Goal: Task Accomplishment & Management: Manage account settings

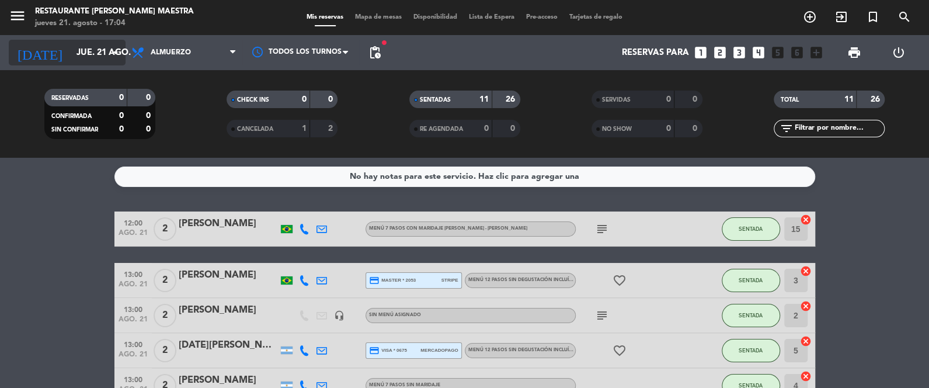
scroll to position [317, 0]
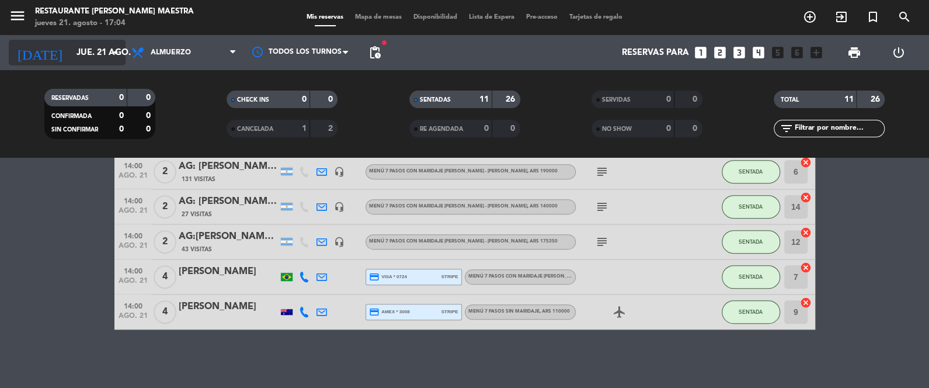
click at [106, 53] on input "jue. 21 ago." at bounding box center [127, 53] width 112 height 22
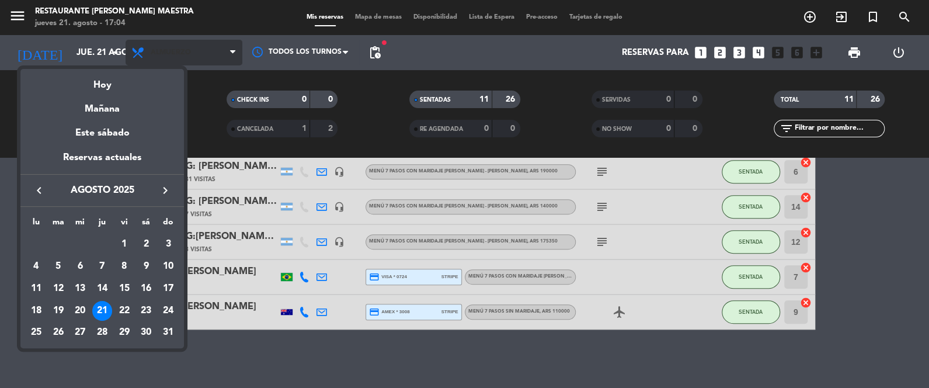
drag, startPoint x: 104, startPoint y: 85, endPoint x: 158, endPoint y: 64, distance: 57.7
click at [105, 84] on div "Hoy" at bounding box center [102, 81] width 164 height 24
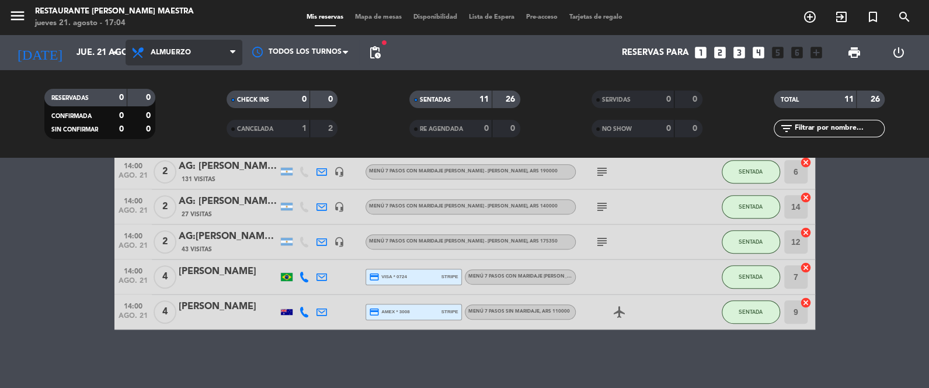
click at [171, 54] on span "Almuerzo" at bounding box center [171, 52] width 40 height 8
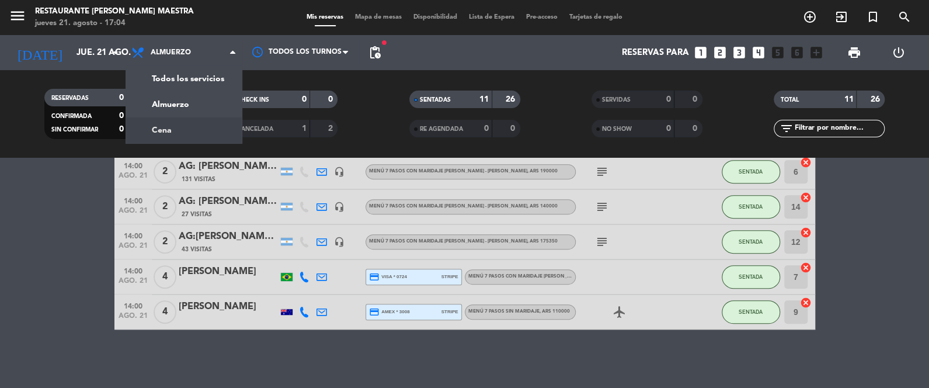
click at [179, 119] on div "menu Restaurante [PERSON_NAME] Maestra jueves 21. agosto - 17:04 Mis reservas M…" at bounding box center [464, 79] width 929 height 158
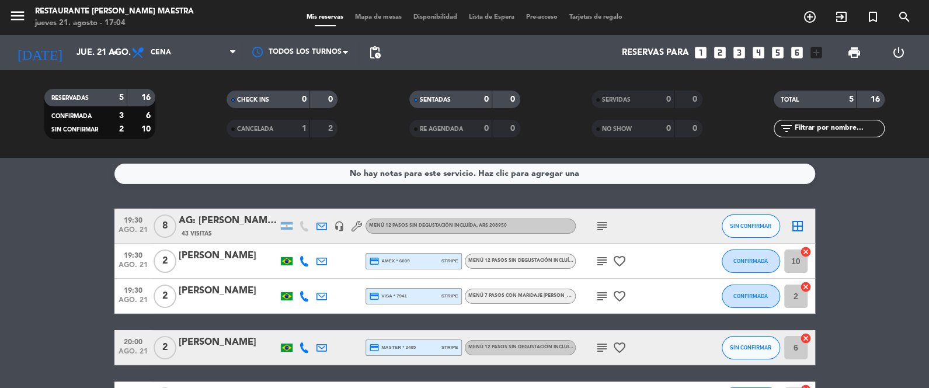
scroll to position [0, 0]
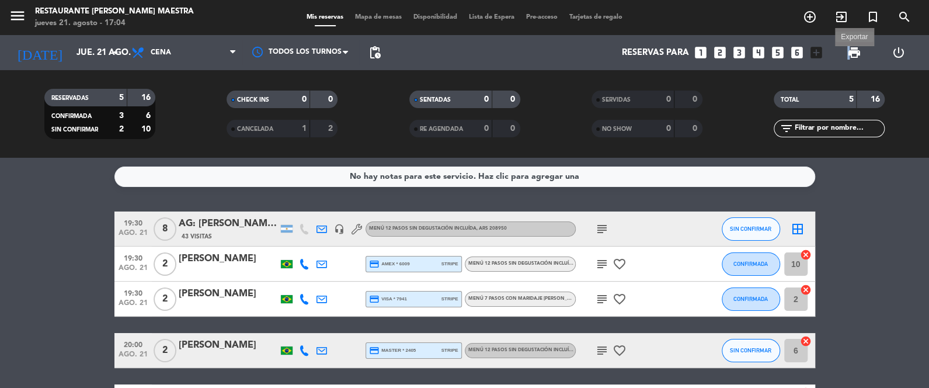
click at [849, 50] on span "print" at bounding box center [855, 53] width 14 height 14
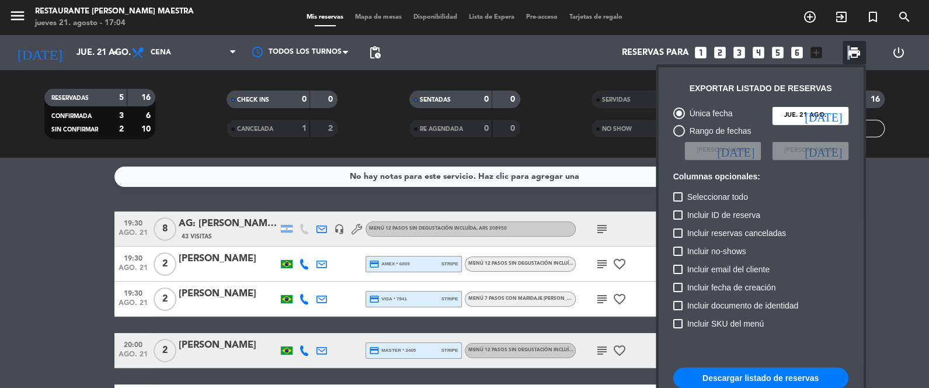
click at [770, 380] on button "Descargar listado de reservas" at bounding box center [760, 377] width 175 height 21
drag, startPoint x: 277, startPoint y: 204, endPoint x: 300, endPoint y: 203, distance: 22.8
click at [278, 203] on div at bounding box center [464, 194] width 929 height 388
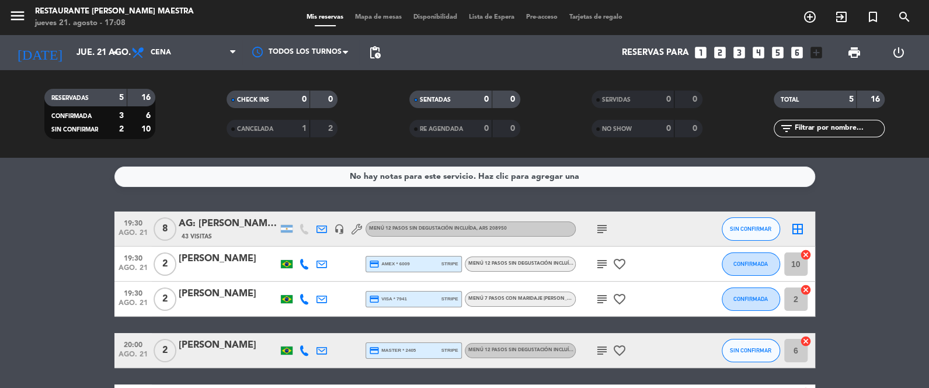
click at [603, 229] on icon "subject" at bounding box center [602, 229] width 14 height 14
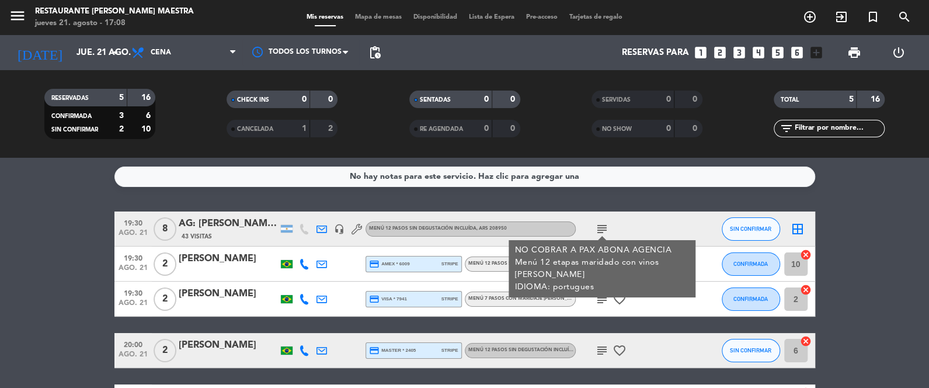
click at [602, 227] on icon "subject" at bounding box center [602, 229] width 14 height 14
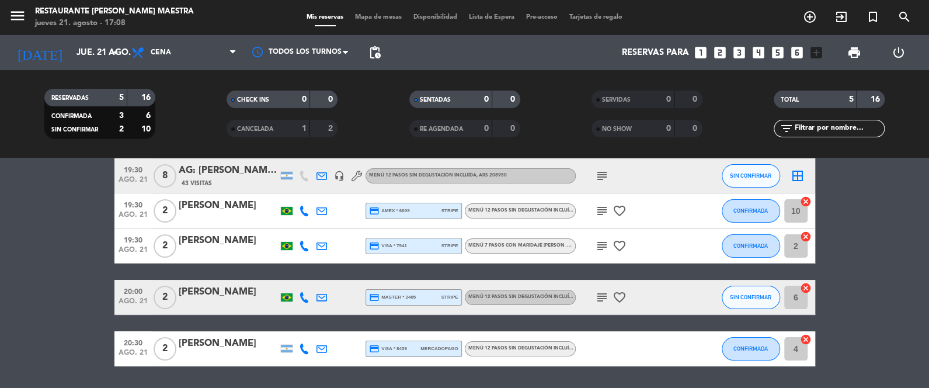
scroll to position [58, 0]
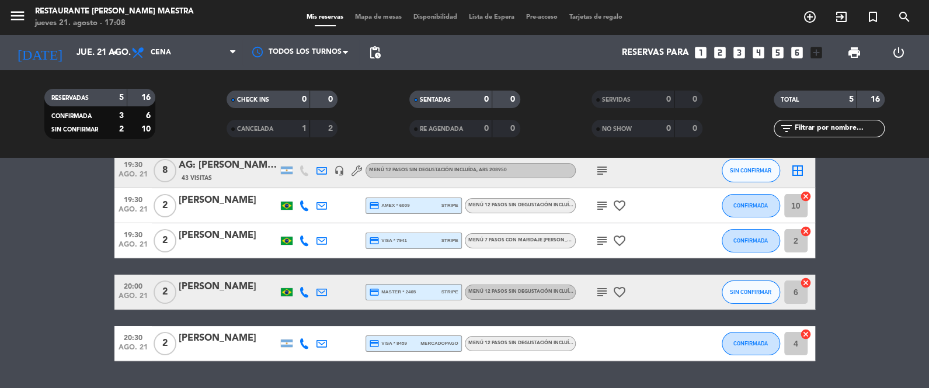
click at [617, 208] on icon "favorite_border" at bounding box center [620, 206] width 14 height 14
click at [626, 242] on span "favorite_border" at bounding box center [620, 241] width 18 height 14
drag, startPoint x: 620, startPoint y: 237, endPoint x: 619, endPoint y: 249, distance: 12.3
click at [620, 237] on icon "favorite_border" at bounding box center [620, 241] width 14 height 14
click at [624, 288] on icon "favorite_border" at bounding box center [620, 292] width 14 height 14
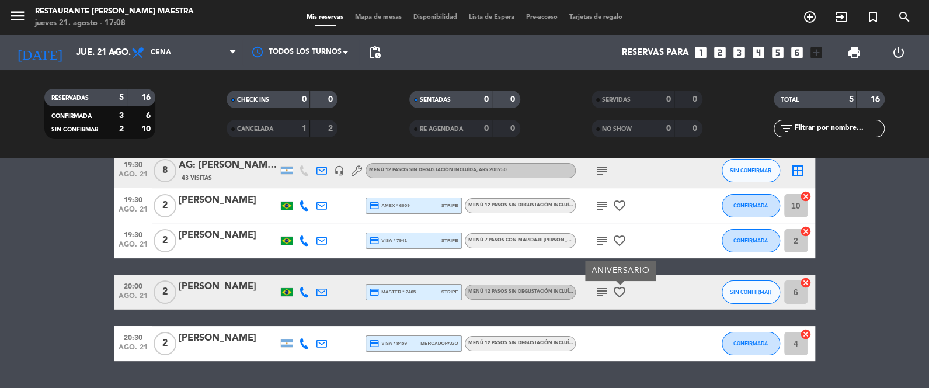
click at [605, 232] on div "subject favorite_border" at bounding box center [628, 240] width 105 height 34
click at [605, 240] on icon "subject" at bounding box center [602, 241] width 14 height 14
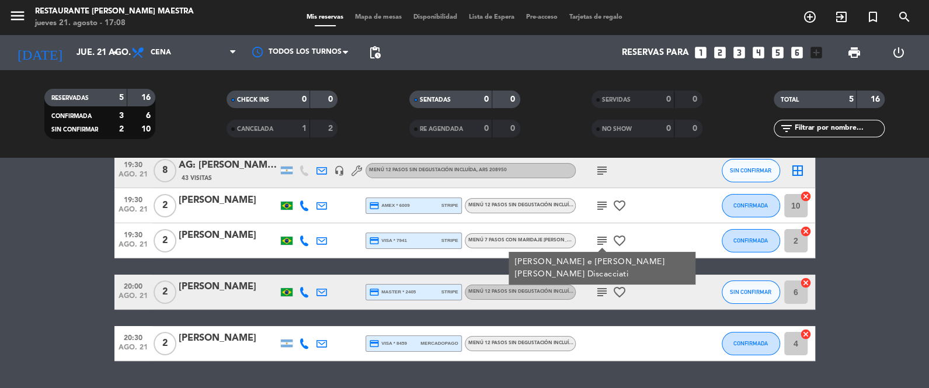
click at [603, 205] on icon "subject" at bounding box center [602, 206] width 14 height 14
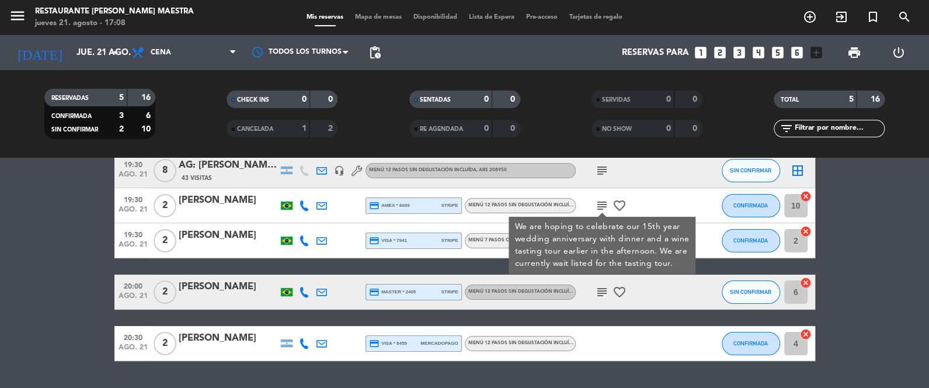
click at [605, 201] on icon "subject" at bounding box center [602, 206] width 14 height 14
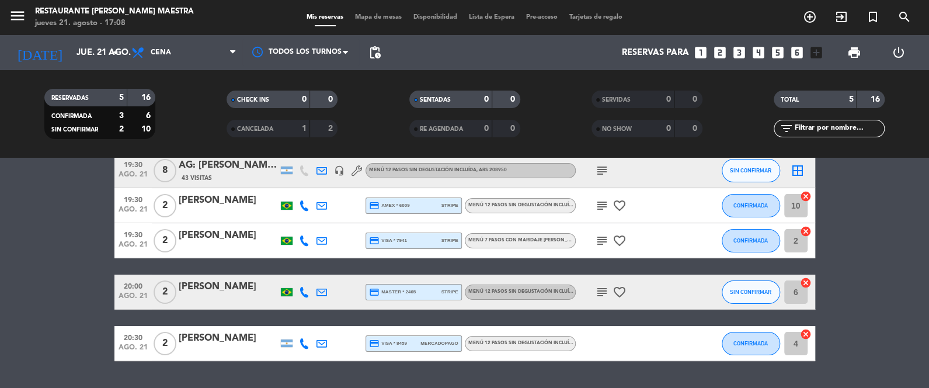
click at [604, 239] on icon "subject" at bounding box center [602, 241] width 14 height 14
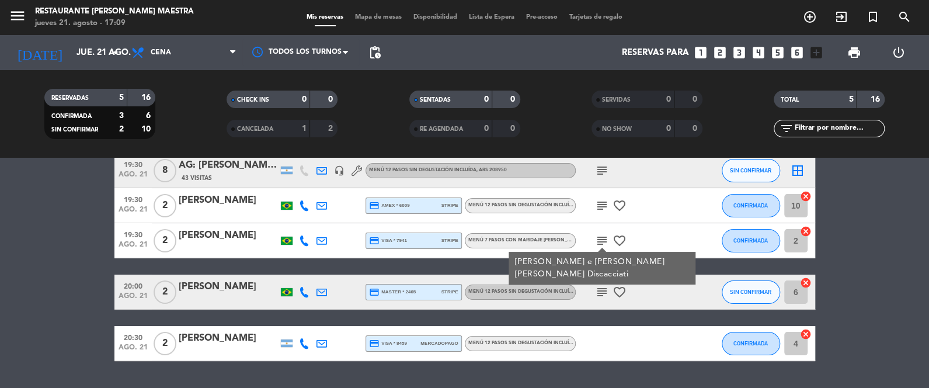
click at [604, 239] on icon "subject" at bounding box center [602, 241] width 14 height 14
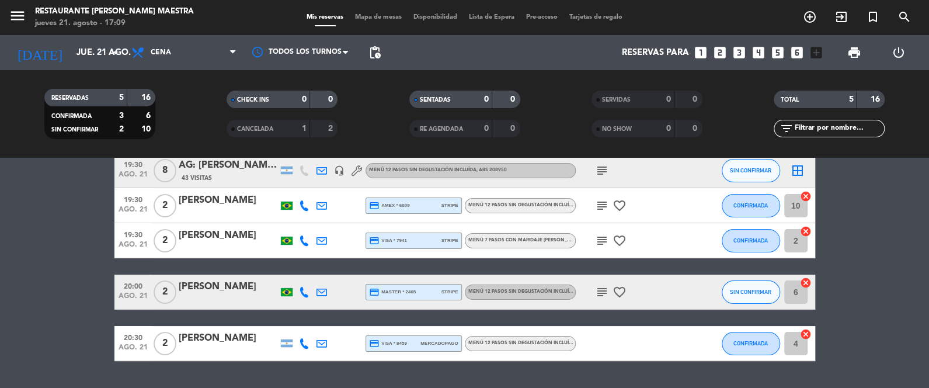
click at [600, 287] on icon "subject" at bounding box center [602, 292] width 14 height 14
click at [303, 342] on icon at bounding box center [304, 343] width 11 height 11
click at [331, 326] on span at bounding box center [333, 324] width 9 height 9
click at [329, 325] on span at bounding box center [333, 324] width 9 height 9
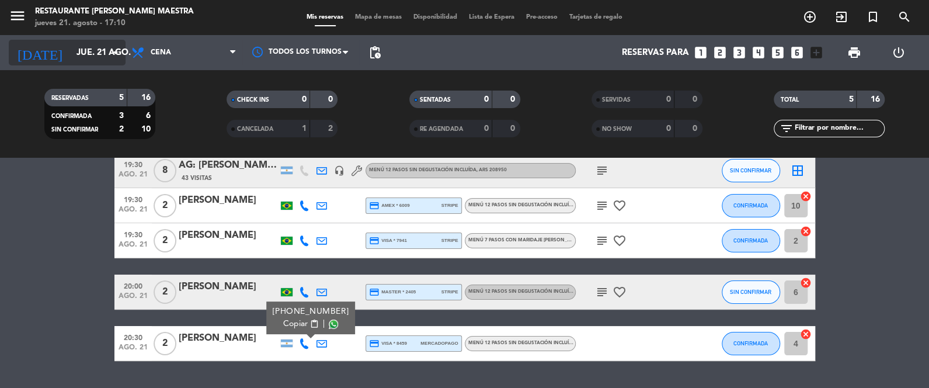
click at [85, 41] on div "[DATE] jue. 21 ago. arrow_drop_down" at bounding box center [67, 53] width 117 height 26
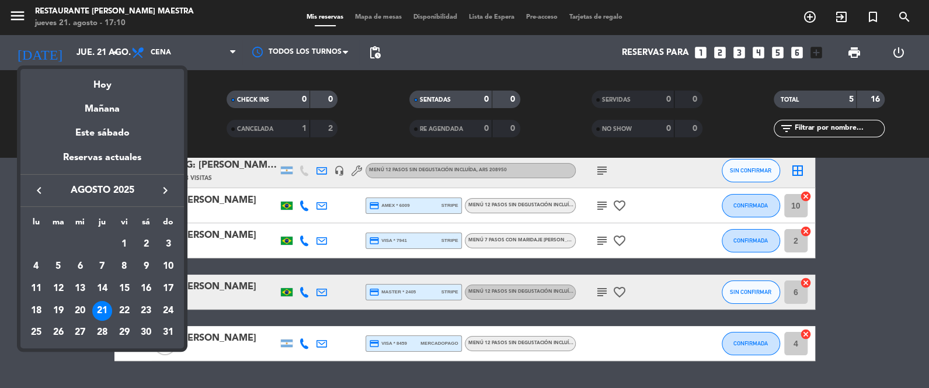
click at [165, 194] on icon "keyboard_arrow_right" at bounding box center [165, 190] width 14 height 14
click at [123, 313] on div "19" at bounding box center [124, 311] width 20 height 20
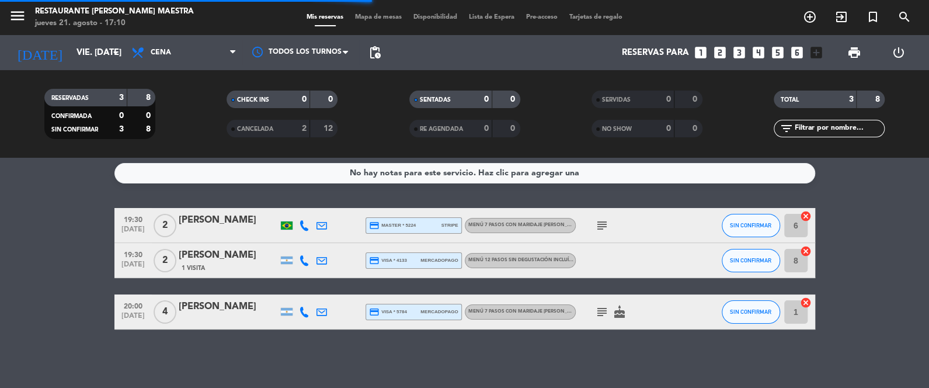
scroll to position [3, 0]
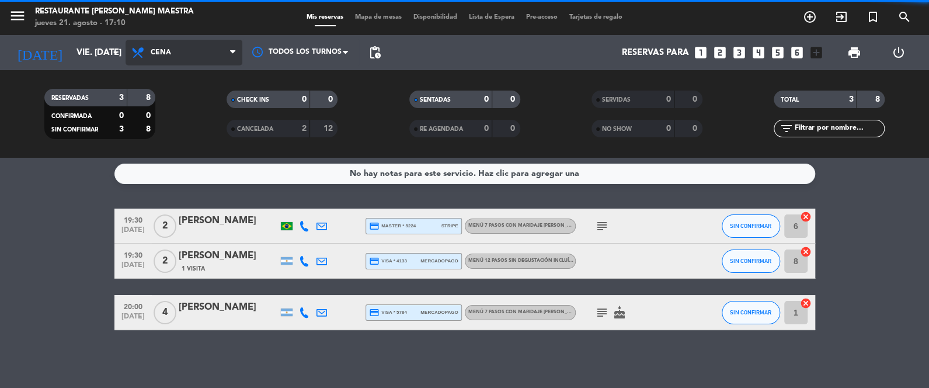
click at [151, 41] on span "Cena" at bounding box center [184, 53] width 117 height 26
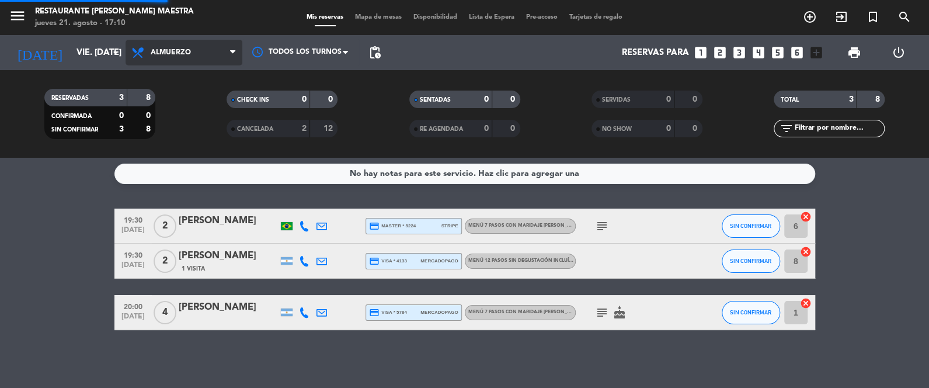
click at [174, 106] on div "menu Restaurante [PERSON_NAME] Maestra jueves 21. agosto - 17:10 Mis reservas M…" at bounding box center [464, 79] width 929 height 158
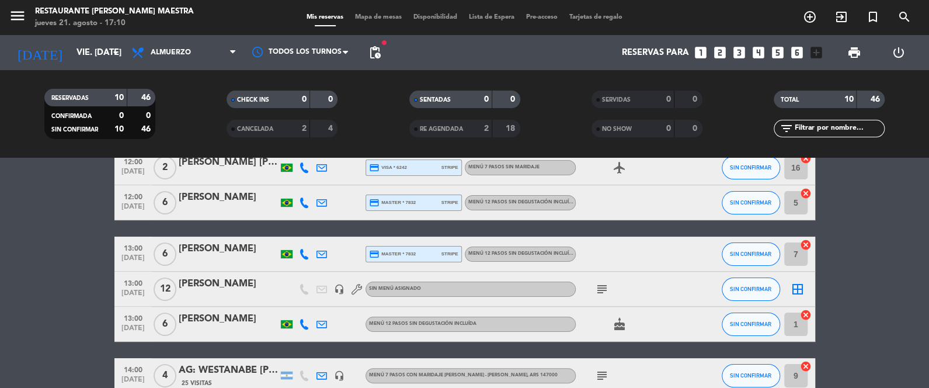
scroll to position [0, 0]
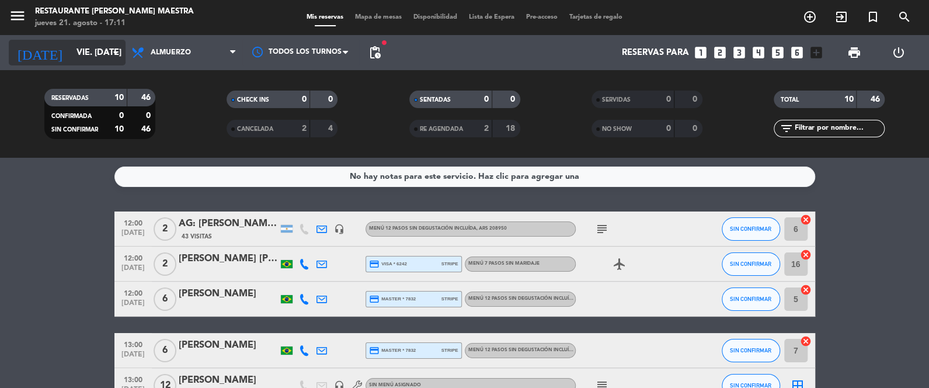
click at [96, 55] on input "vie. [DATE]" at bounding box center [127, 53] width 112 height 22
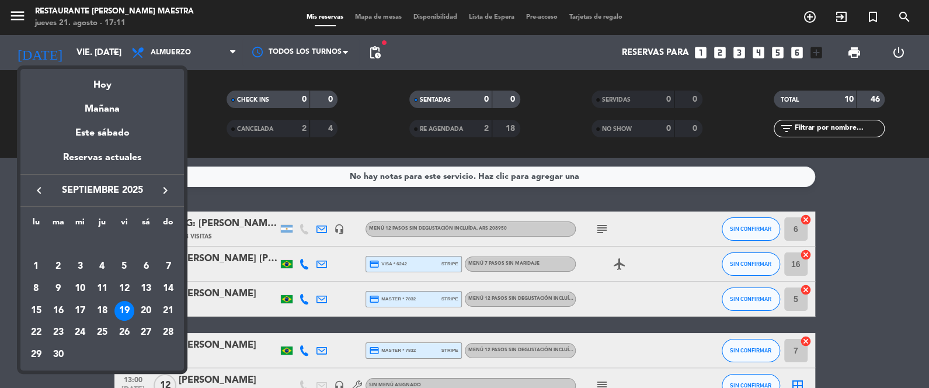
drag, startPoint x: 112, startPoint y: 78, endPoint x: 145, endPoint y: 77, distance: 33.9
click at [112, 77] on div "Hoy" at bounding box center [102, 81] width 164 height 24
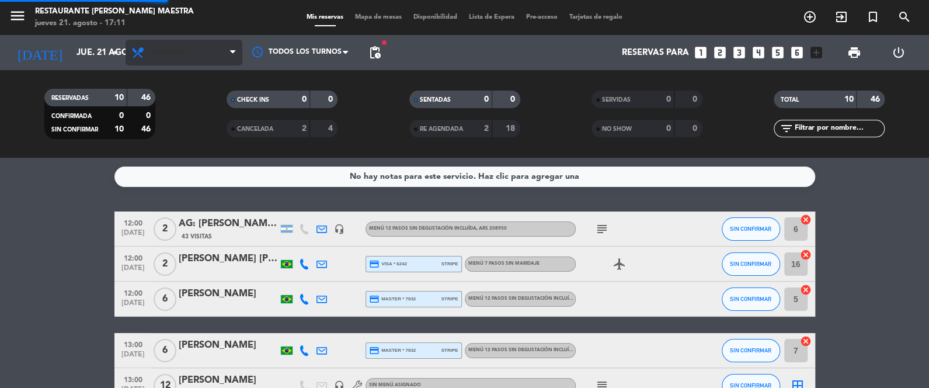
click at [189, 64] on span "Almuerzo" at bounding box center [184, 53] width 117 height 26
click at [189, 130] on div "menu Restaurante [PERSON_NAME] Maestra jueves 21. agosto - 17:11 Mis reservas M…" at bounding box center [464, 79] width 929 height 158
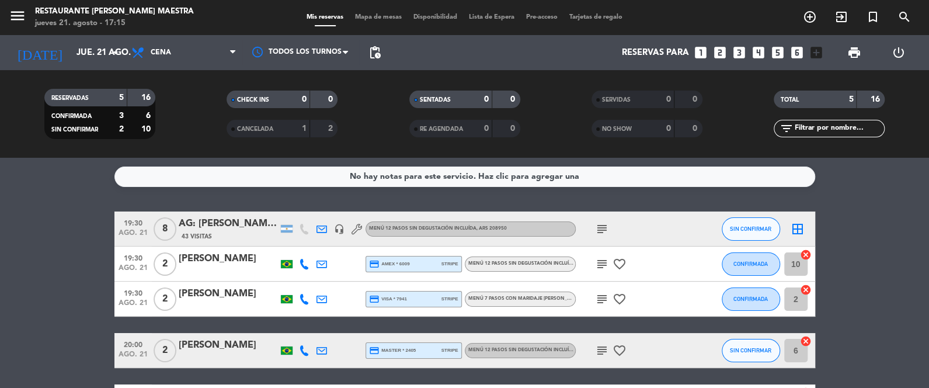
click at [302, 261] on icon at bounding box center [304, 264] width 11 height 11
click at [328, 242] on span at bounding box center [331, 244] width 9 height 9
click at [305, 298] on icon at bounding box center [304, 299] width 11 height 11
click at [327, 279] on span at bounding box center [331, 279] width 9 height 9
click at [302, 346] on icon at bounding box center [304, 350] width 11 height 11
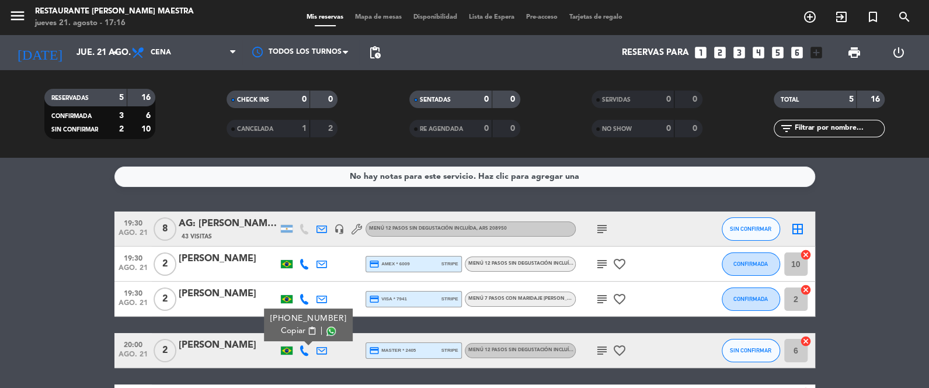
click at [327, 328] on span at bounding box center [331, 331] width 9 height 9
click at [40, 136] on filter-checkbox "RESERVADAS 5 16 CONFIRMADA 3 6 SIN CONFIRMAR 2 10" at bounding box center [100, 114] width 182 height 50
click at [275, 270] on div at bounding box center [228, 271] width 99 height 9
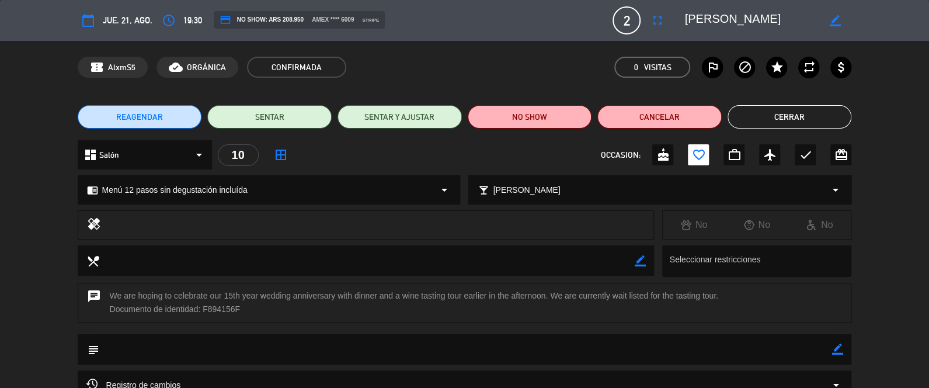
drag, startPoint x: 231, startPoint y: 292, endPoint x: 193, endPoint y: 301, distance: 38.5
click at [195, 300] on div "chat We are hoping to celebrate our 15th year wedding anniversary with dinner a…" at bounding box center [465, 303] width 775 height 40
click at [25, 234] on div "healing No No No" at bounding box center [464, 227] width 929 height 35
drag, startPoint x: 779, startPoint y: 119, endPoint x: 773, endPoint y: 124, distance: 7.9
click at [779, 119] on button "Cerrar" at bounding box center [790, 116] width 124 height 23
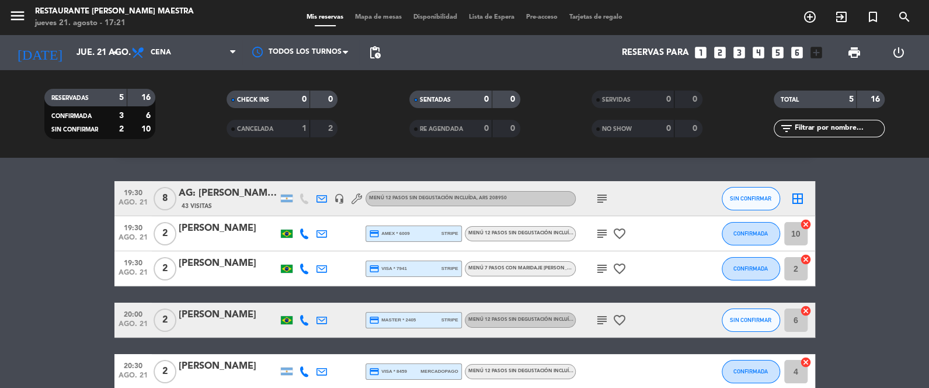
scroll to position [29, 0]
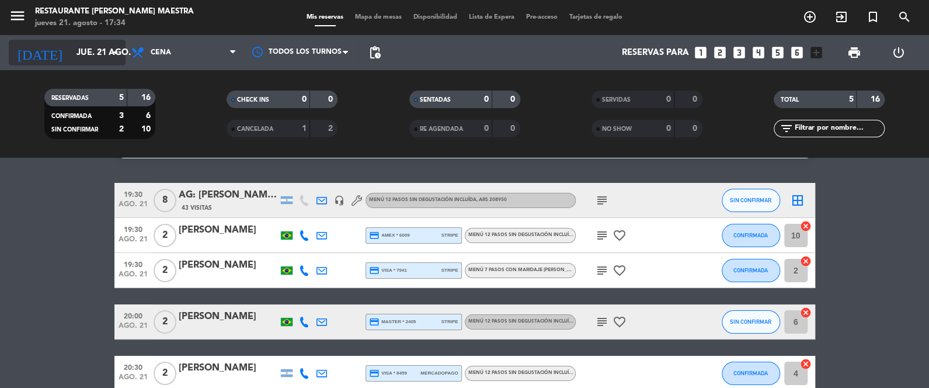
click at [96, 56] on input "jue. 21 ago." at bounding box center [127, 53] width 112 height 22
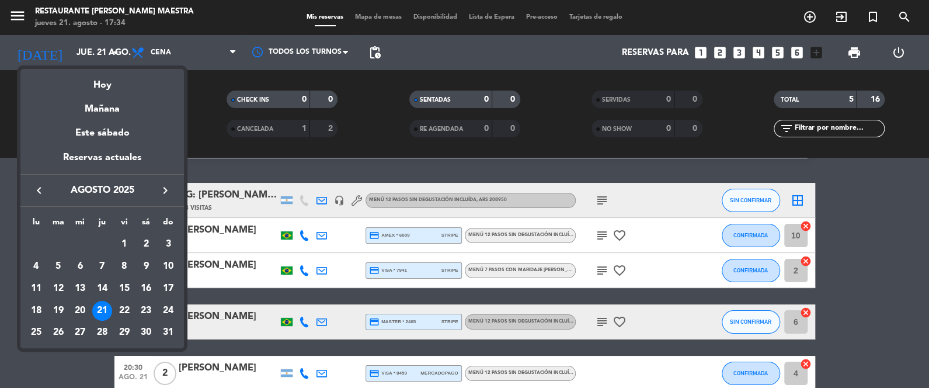
click at [164, 189] on icon "keyboard_arrow_right" at bounding box center [165, 190] width 14 height 14
click at [123, 303] on div "19" at bounding box center [124, 311] width 20 height 20
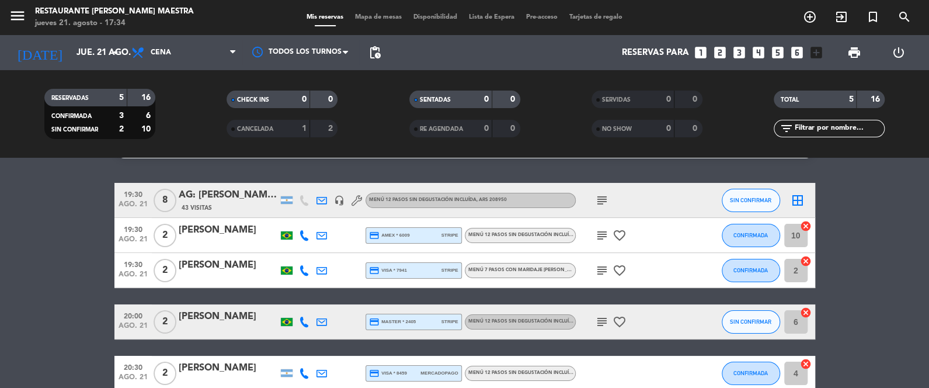
type input "vie. [DATE]"
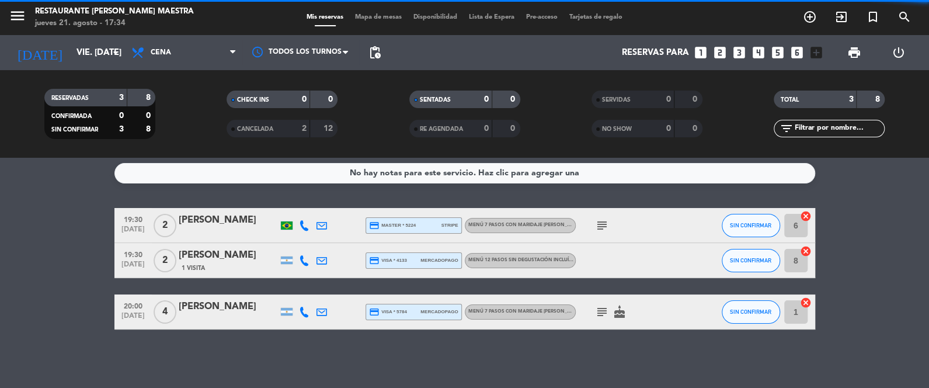
scroll to position [3, 0]
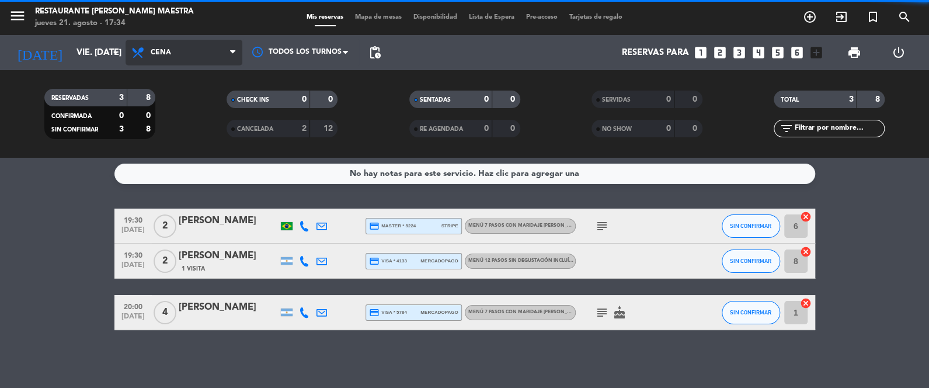
click at [191, 49] on span "Cena" at bounding box center [184, 53] width 117 height 26
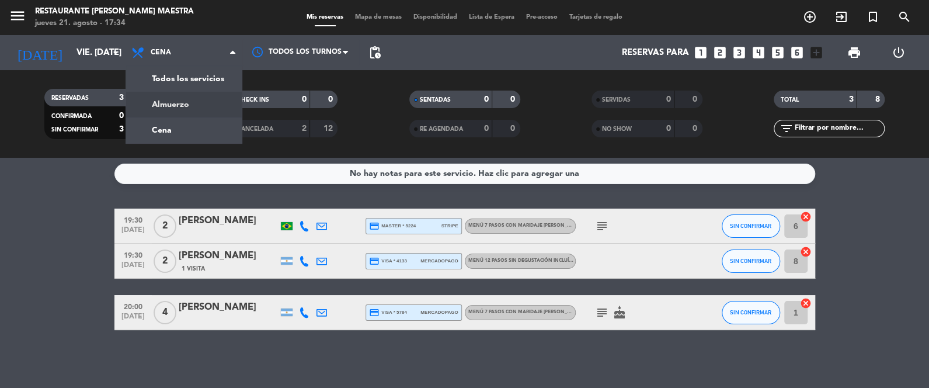
click at [189, 106] on div "menu Restaurante [PERSON_NAME] Maestra jueves 21. agosto - 17:34 Mis reservas M…" at bounding box center [464, 79] width 929 height 158
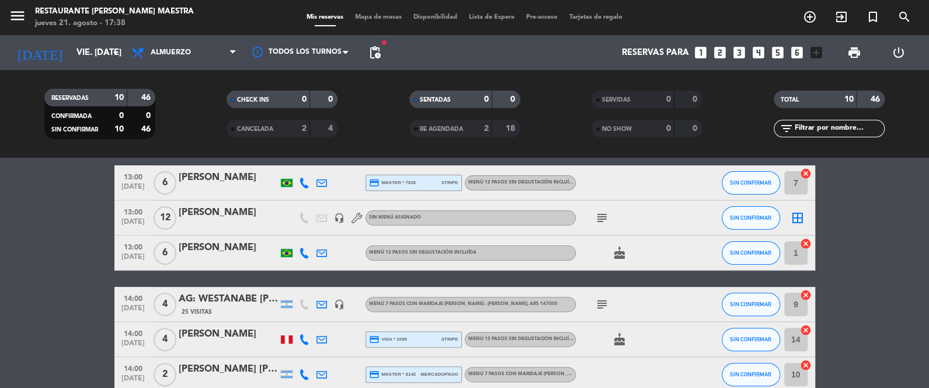
scroll to position [158, 0]
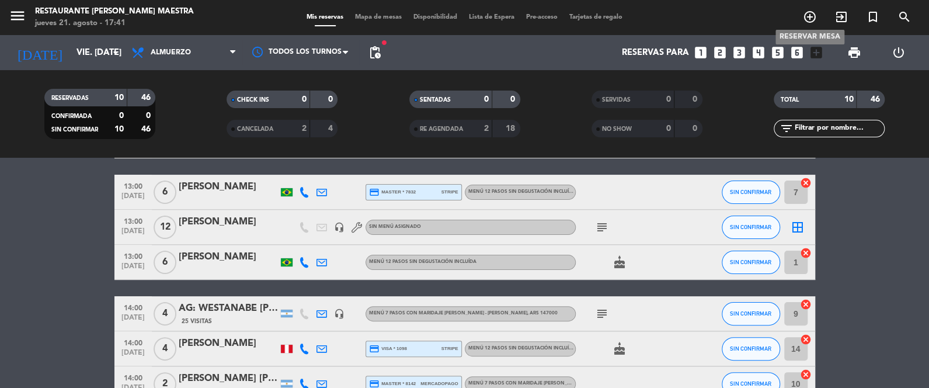
click at [811, 16] on icon "add_circle_outline" at bounding box center [810, 17] width 14 height 14
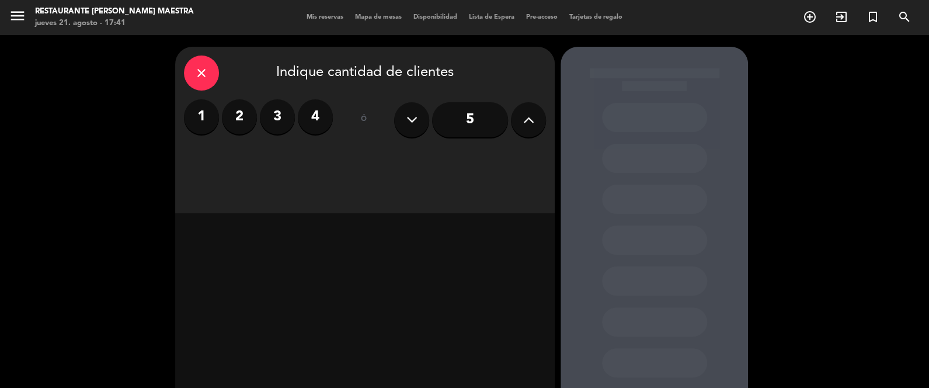
click at [312, 119] on label "4" at bounding box center [315, 116] width 35 height 35
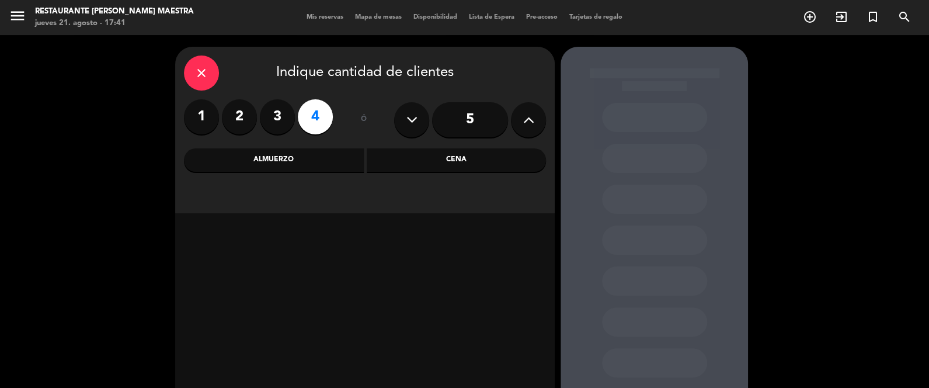
click at [328, 150] on div "Almuerzo" at bounding box center [274, 159] width 180 height 23
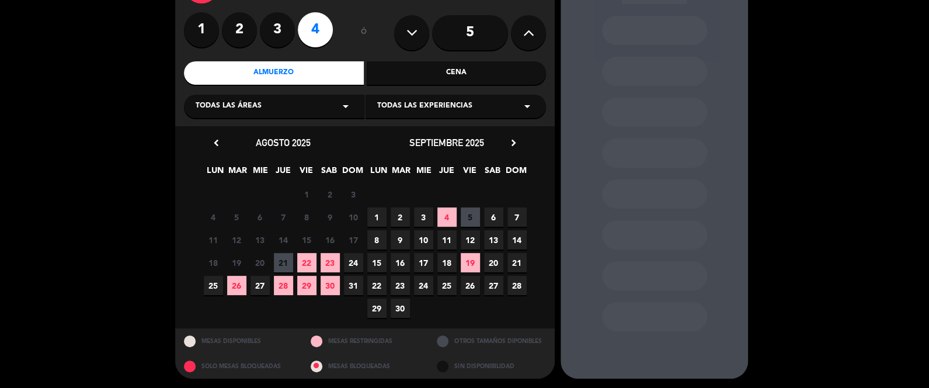
click at [468, 259] on span "19" at bounding box center [470, 262] width 19 height 19
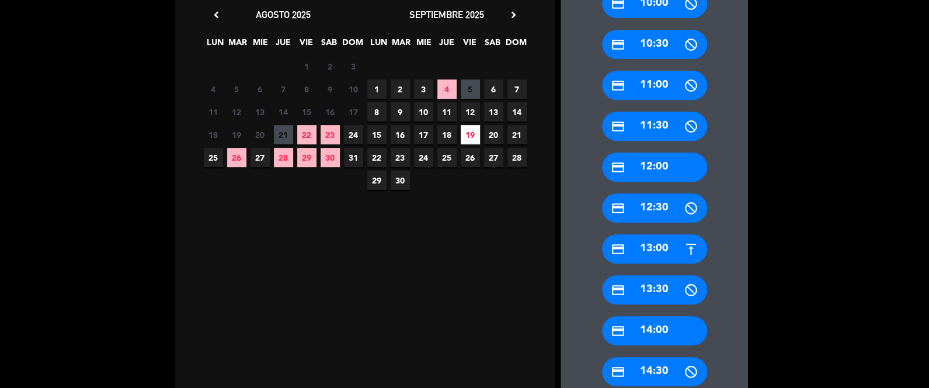
scroll to position [221, 0]
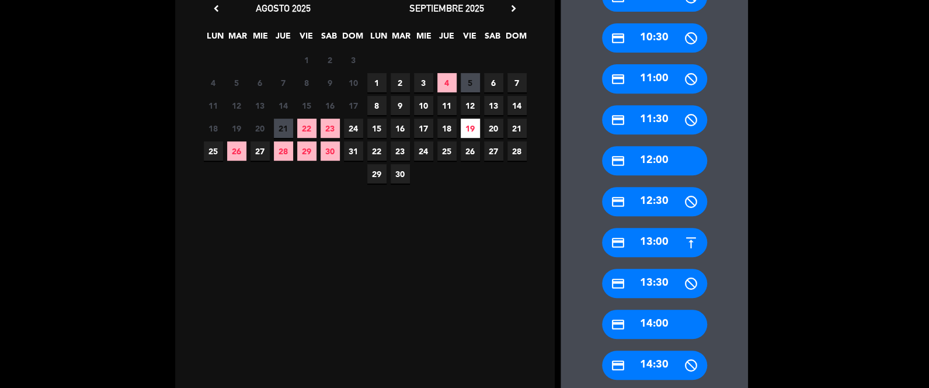
click at [658, 164] on div "credit_card 12:00" at bounding box center [654, 160] width 105 height 29
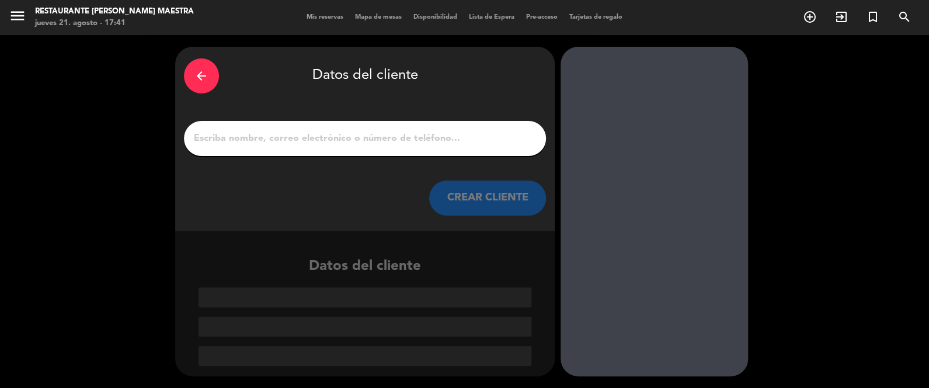
click at [319, 139] on input "1" at bounding box center [365, 138] width 345 height 16
click at [332, 147] on div at bounding box center [365, 138] width 362 height 35
click at [331, 129] on div at bounding box center [365, 138] width 362 height 35
click at [335, 138] on input "1" at bounding box center [365, 138] width 345 height 16
paste input "[PERSON_NAME] y [PERSON_NAME]"
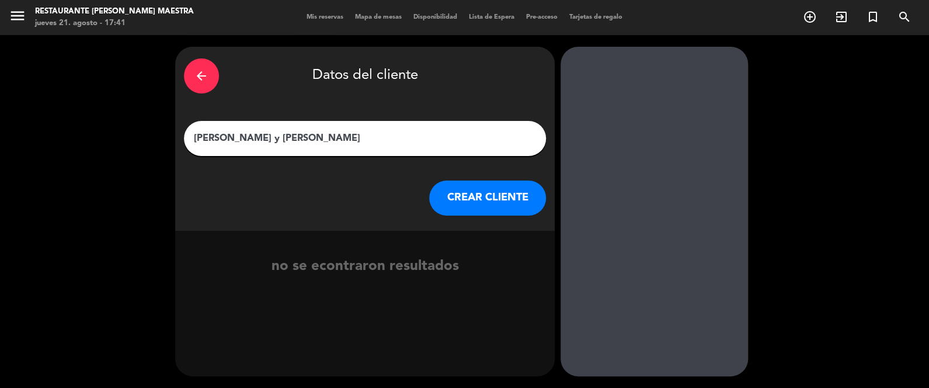
click at [251, 140] on input "[PERSON_NAME] y [PERSON_NAME]" at bounding box center [365, 138] width 345 height 16
type input "[PERSON_NAME] y [PERSON_NAME]"
click at [465, 202] on button "CREAR CLIENTE" at bounding box center [487, 197] width 117 height 35
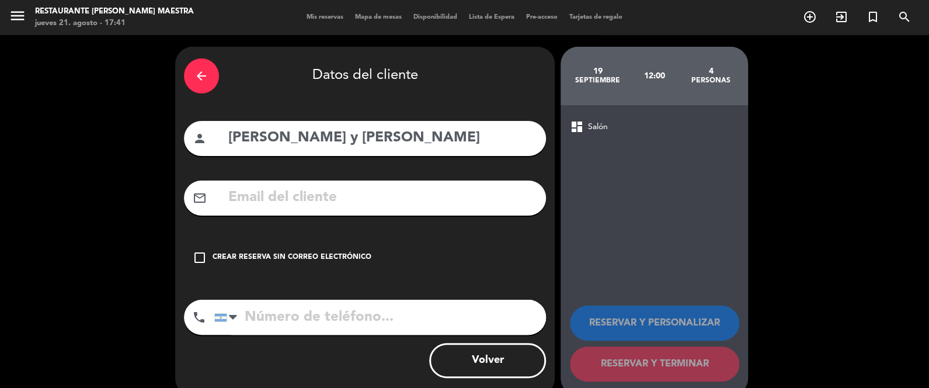
click at [291, 251] on div "check_box_outline_blank Crear reserva sin correo electrónico" at bounding box center [365, 257] width 362 height 35
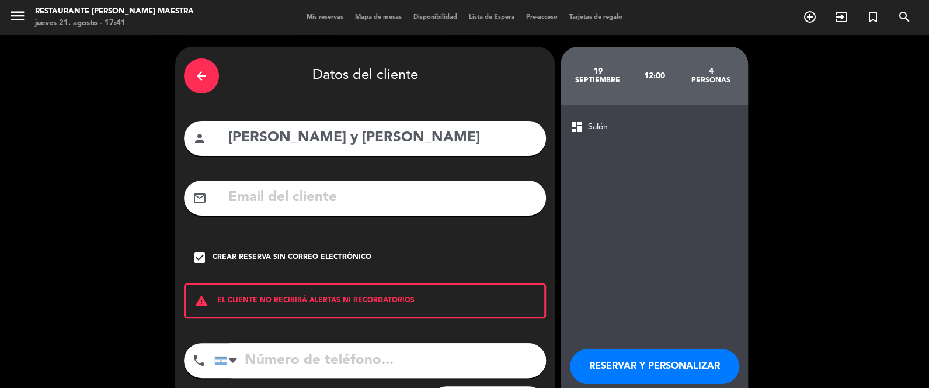
click at [643, 366] on button "RESERVAR Y PERSONALIZAR" at bounding box center [654, 366] width 169 height 35
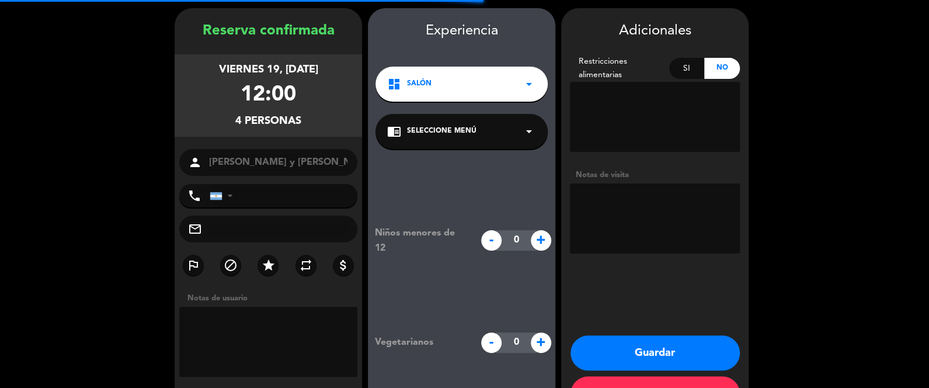
scroll to position [47, 0]
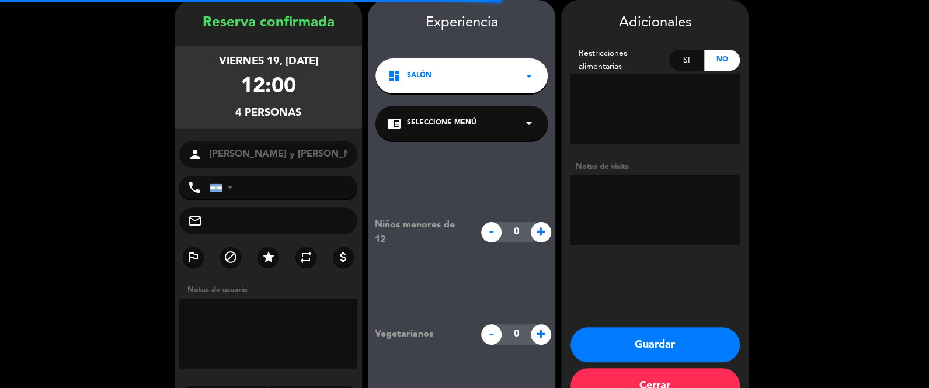
click at [609, 202] on textarea at bounding box center [655, 210] width 170 height 70
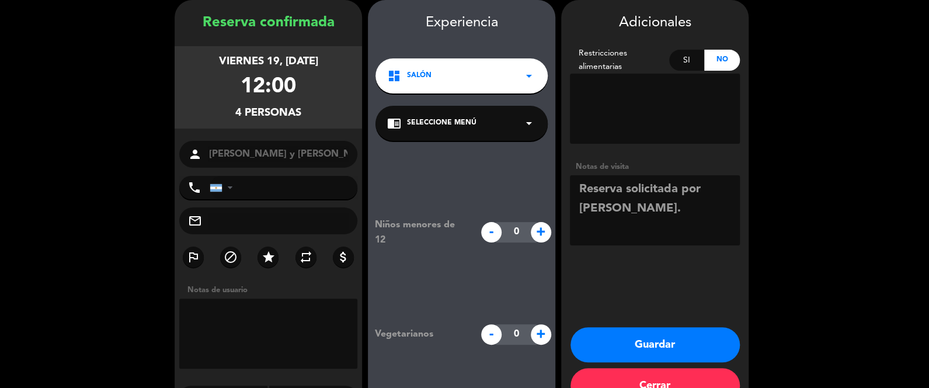
type textarea "Reserva solicitada por [PERSON_NAME]."
click at [681, 341] on button "Guardar" at bounding box center [655, 344] width 169 height 35
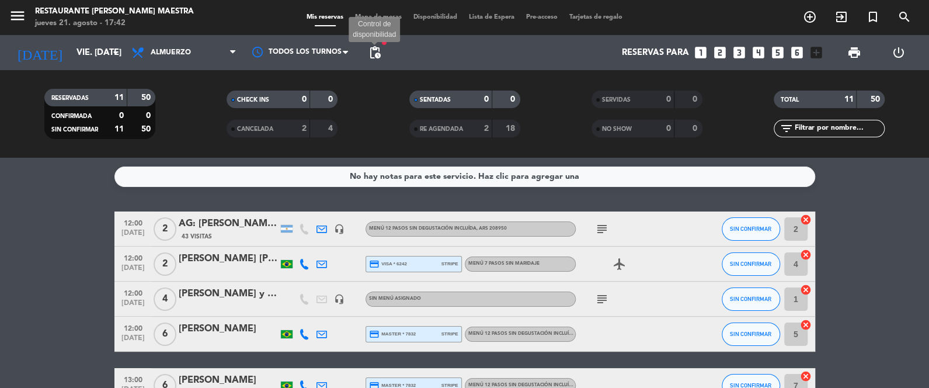
click at [376, 57] on span "pending_actions" at bounding box center [375, 53] width 14 height 14
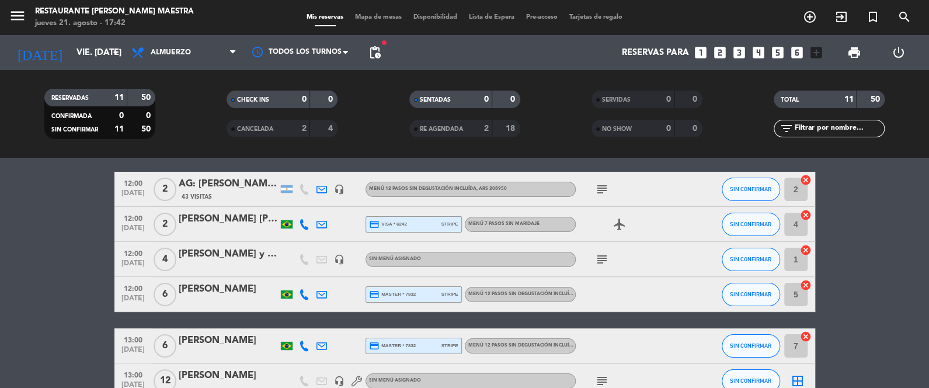
scroll to position [12, 0]
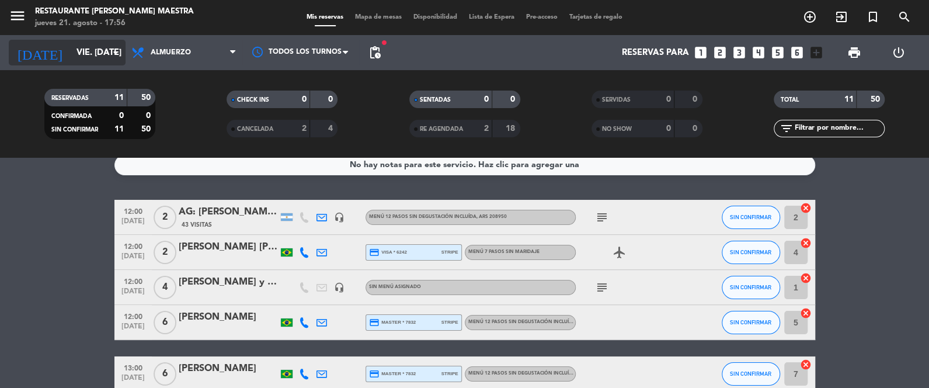
click at [82, 53] on input "vie. [DATE]" at bounding box center [127, 53] width 112 height 22
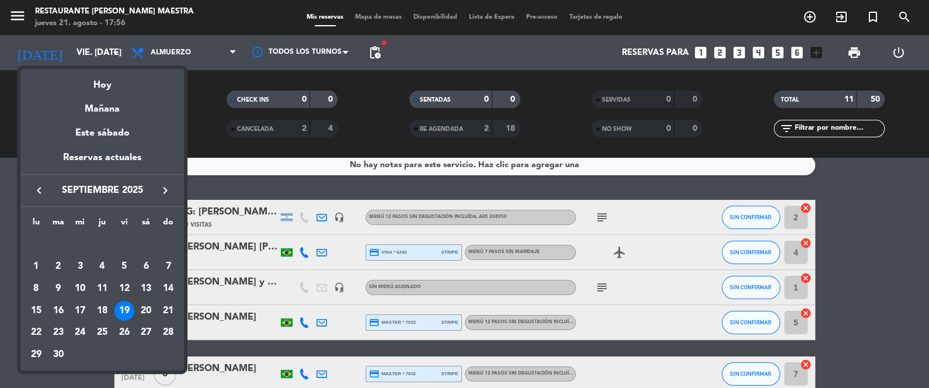
click at [106, 87] on div "Hoy" at bounding box center [102, 81] width 164 height 24
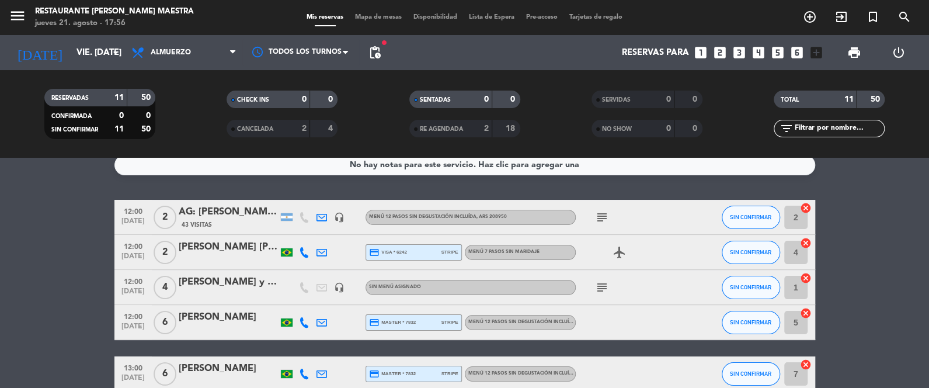
type input "jue. 21 ago."
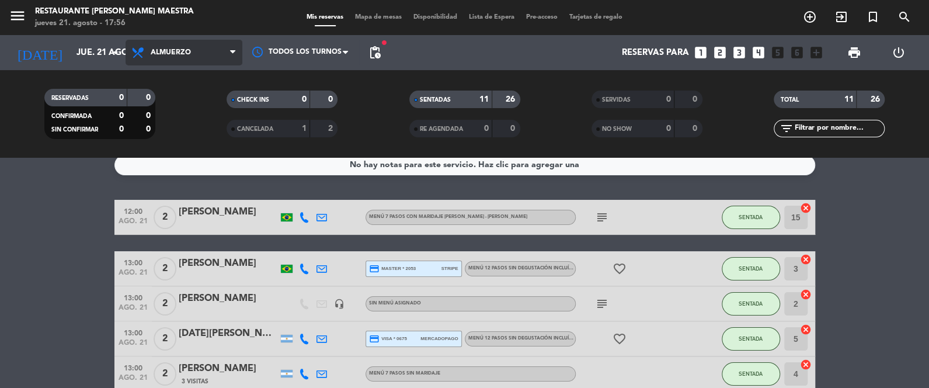
click at [171, 45] on span "Almuerzo" at bounding box center [184, 53] width 117 height 26
click at [188, 134] on div "menu Restaurante [PERSON_NAME] Maestra jueves 21. agosto - 17:56 Mis reservas M…" at bounding box center [464, 79] width 929 height 158
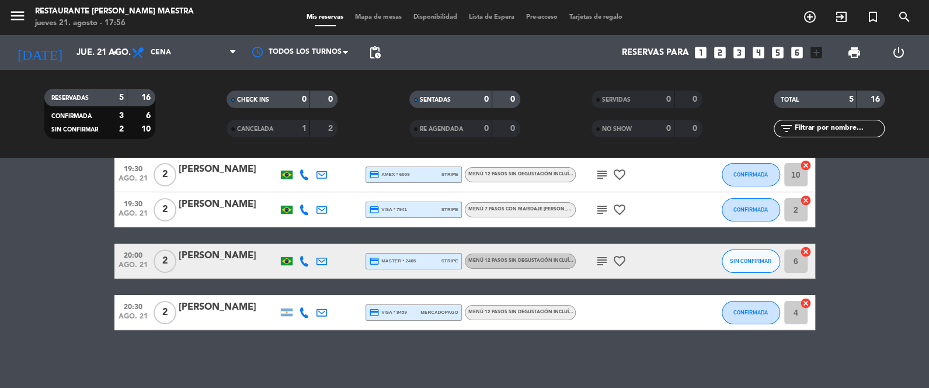
scroll to position [0, 0]
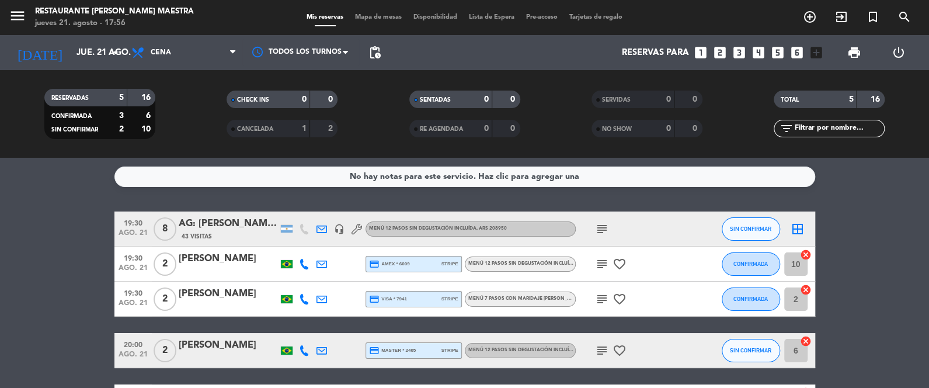
click at [834, 199] on div "No hay notas para este servicio. Haz clic para agregar una 19:30 ago. 21 8 AG: …" at bounding box center [464, 273] width 929 height 230
click at [810, 18] on icon "add_circle_outline" at bounding box center [810, 17] width 14 height 14
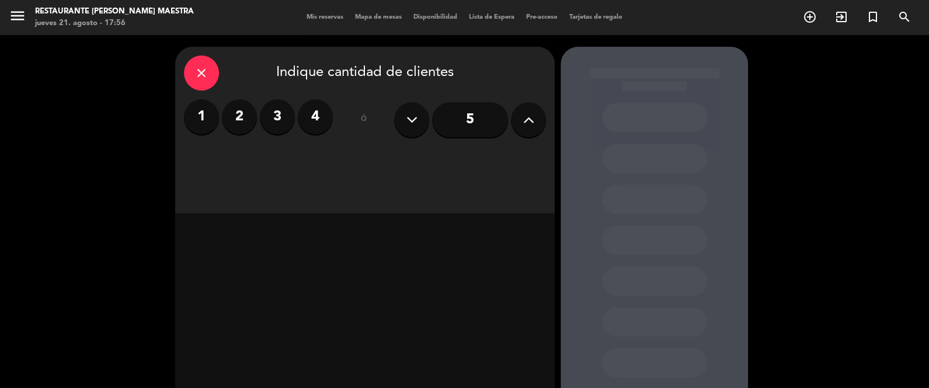
click at [255, 116] on label "2" at bounding box center [239, 116] width 35 height 35
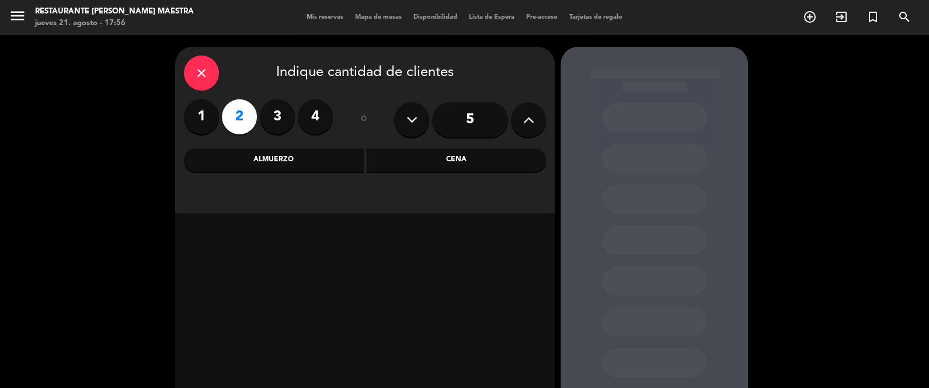
click at [442, 161] on div "Cena" at bounding box center [457, 159] width 180 height 23
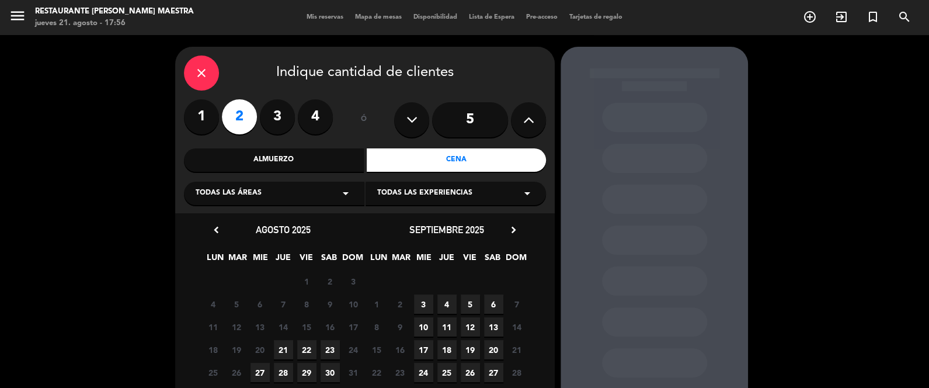
drag, startPoint x: 842, startPoint y: 82, endPoint x: 606, endPoint y: 95, distance: 235.8
click at [842, 81] on div "close Indique cantidad de clientes 1 2 3 4 ó 5 Almuerzo Cena Todas las áreas ar…" at bounding box center [464, 256] width 929 height 442
click at [198, 63] on div "close" at bounding box center [201, 72] width 35 height 35
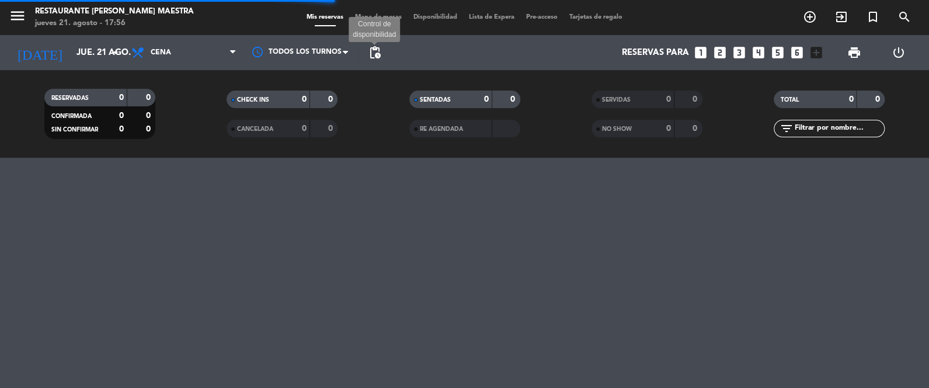
click at [373, 48] on span "pending_actions" at bounding box center [375, 53] width 14 height 14
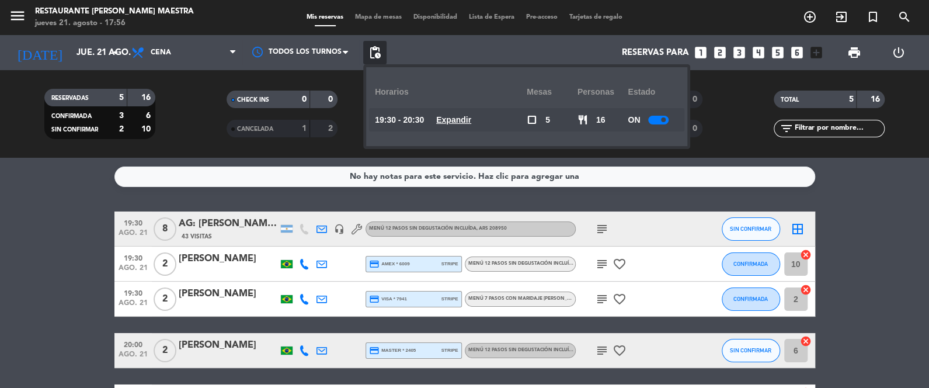
click at [658, 116] on div at bounding box center [658, 120] width 20 height 9
click at [72, 181] on service-notes "No hay notas para este servicio. Haz clic para agregar una" at bounding box center [464, 176] width 929 height 20
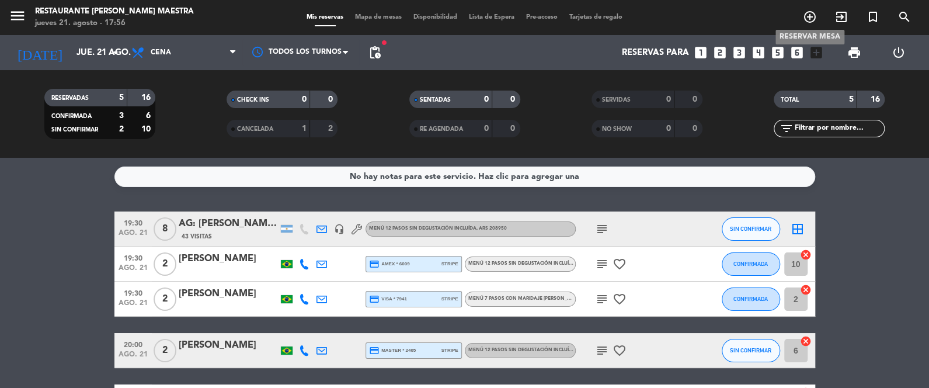
click at [794, 18] on span "add_circle_outline" at bounding box center [810, 17] width 32 height 20
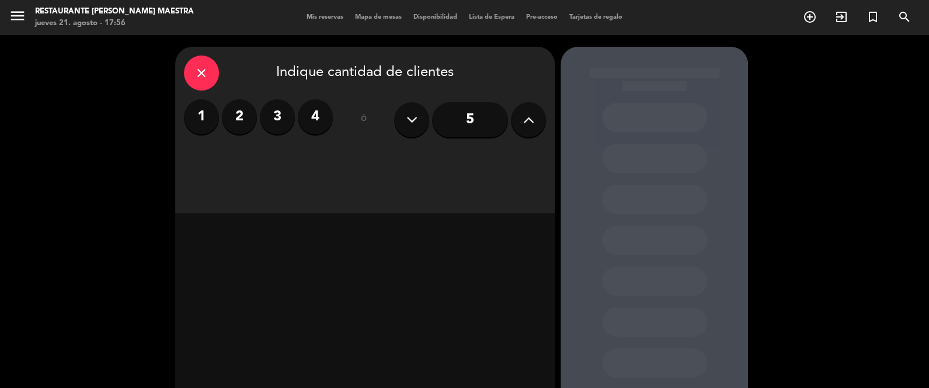
click at [246, 123] on label "2" at bounding box center [239, 116] width 35 height 35
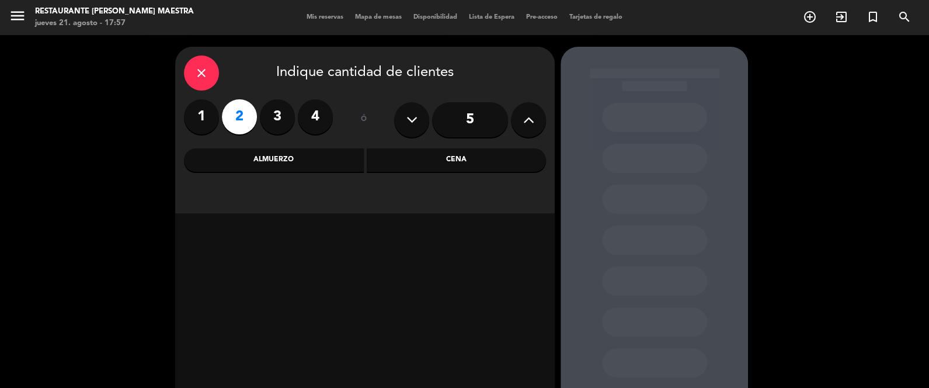
click at [288, 155] on div "Almuerzo" at bounding box center [274, 159] width 180 height 23
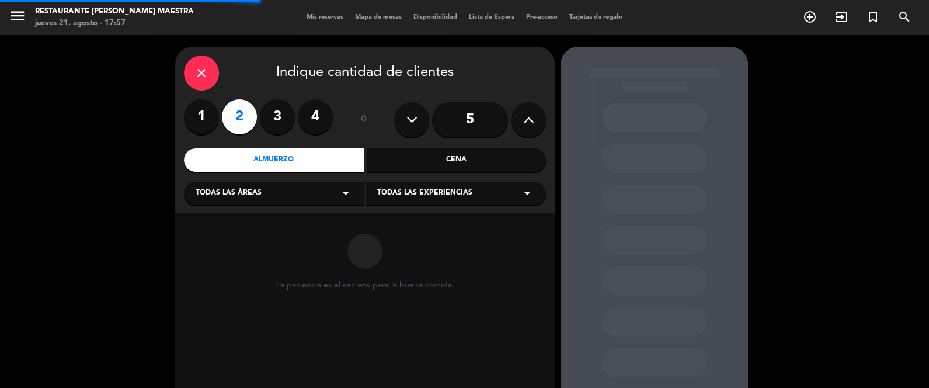
click at [425, 161] on div "Cena" at bounding box center [457, 159] width 180 height 23
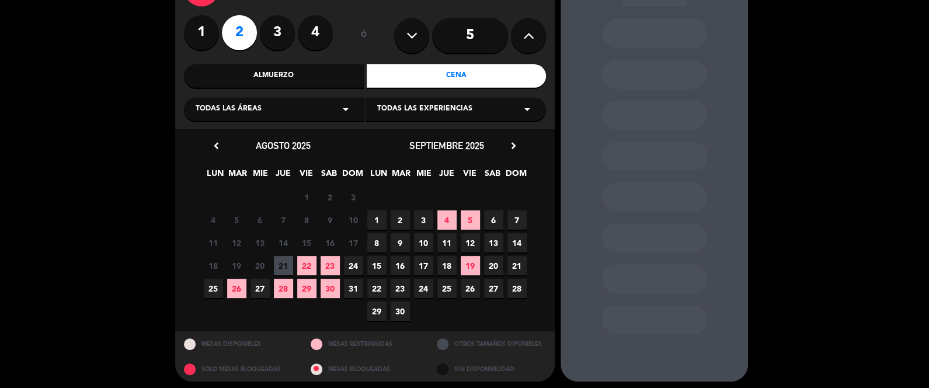
scroll to position [87, 0]
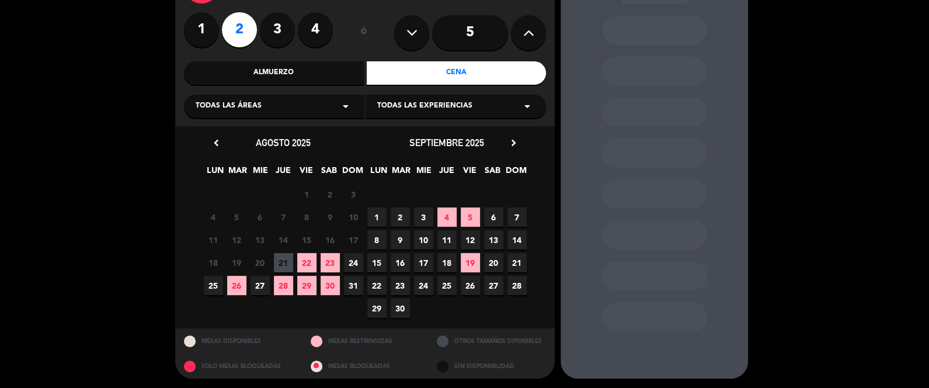
click at [287, 261] on span "21" at bounding box center [283, 262] width 19 height 19
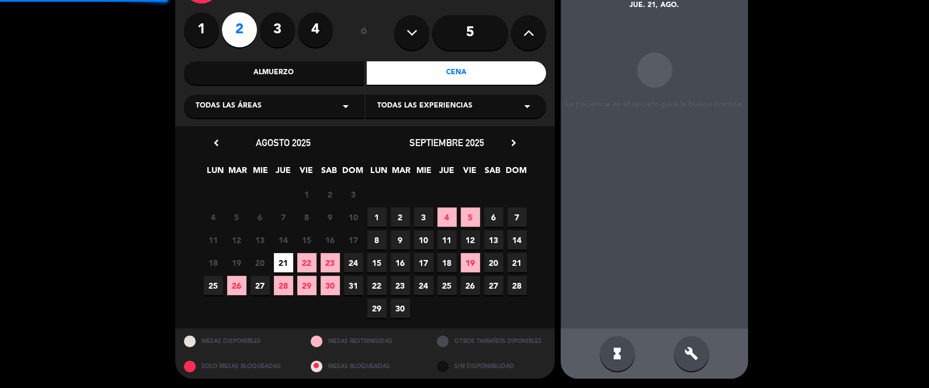
scroll to position [47, 0]
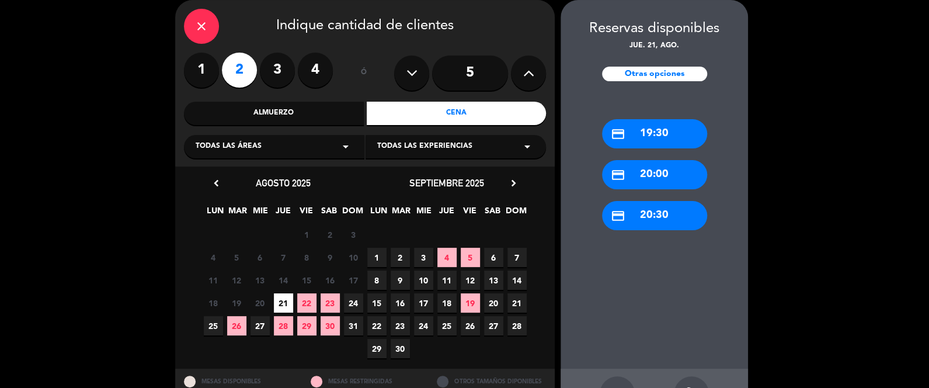
click at [670, 217] on div "credit_card 20:30" at bounding box center [654, 215] width 105 height 29
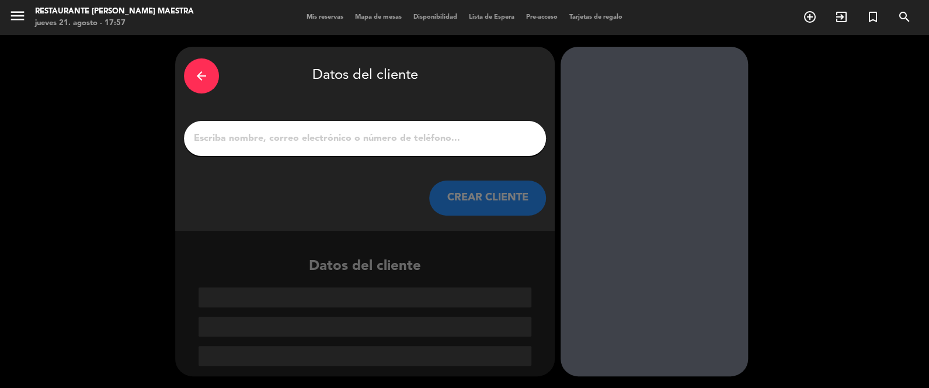
scroll to position [0, 0]
click at [394, 142] on input "1" at bounding box center [365, 138] width 345 height 16
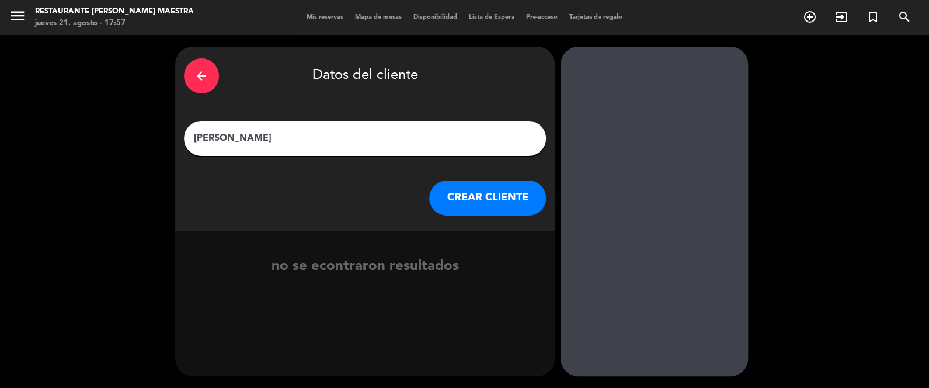
type input "[PERSON_NAME]"
click at [474, 192] on button "CREAR CLIENTE" at bounding box center [487, 197] width 117 height 35
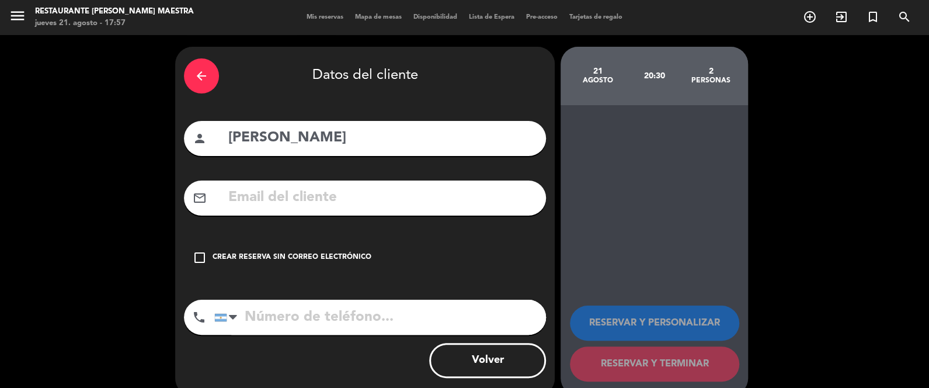
click at [286, 251] on div "check_box_outline_blank Crear reserva sin correo electrónico" at bounding box center [365, 257] width 362 height 35
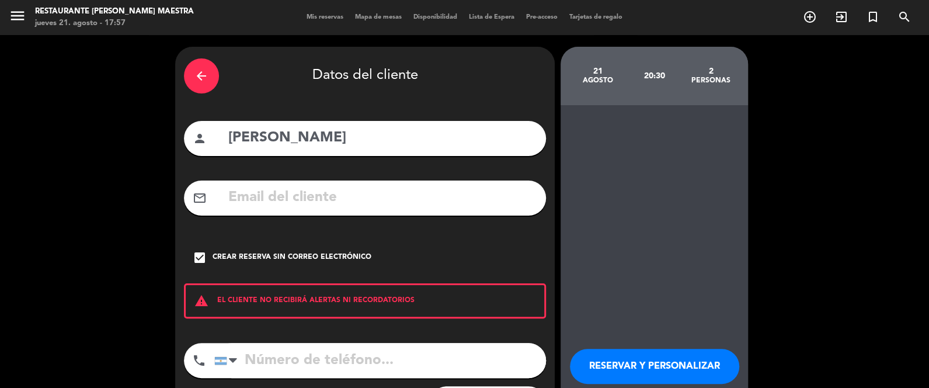
click at [688, 379] on button "RESERVAR Y PERSONALIZAR" at bounding box center [654, 366] width 169 height 35
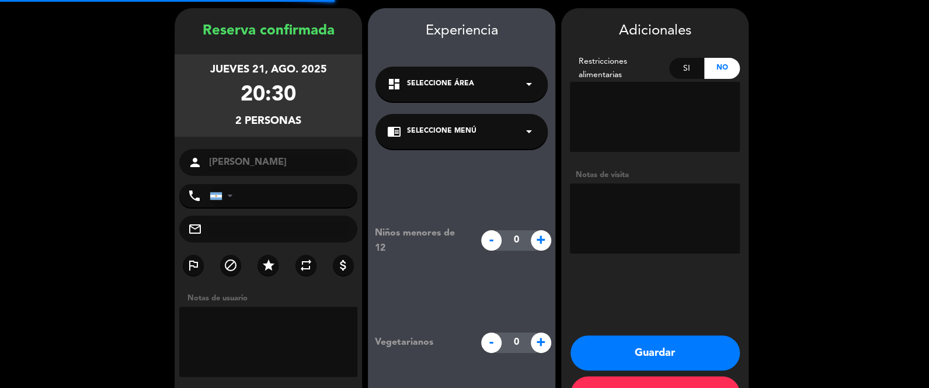
scroll to position [47, 0]
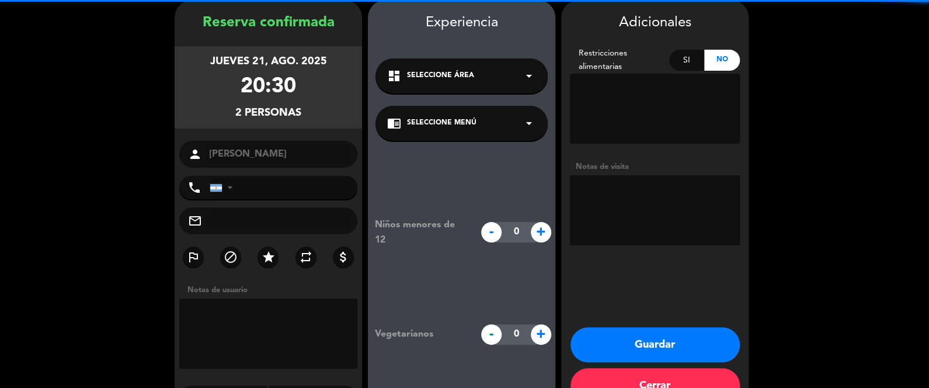
click at [670, 210] on textarea at bounding box center [655, 210] width 170 height 70
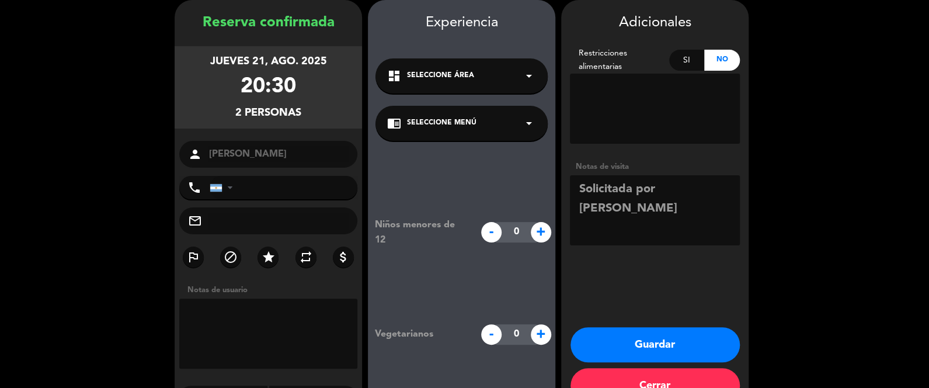
type textarea "Solicitada por [PERSON_NAME]"
click at [675, 341] on button "Guardar" at bounding box center [655, 344] width 169 height 35
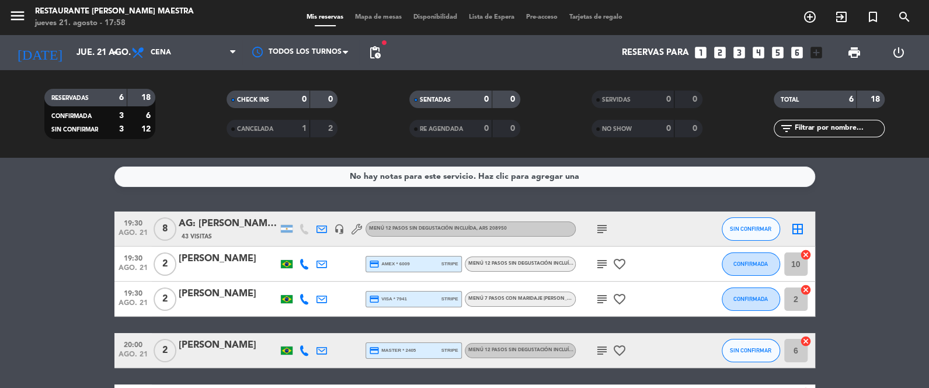
scroll to position [125, 0]
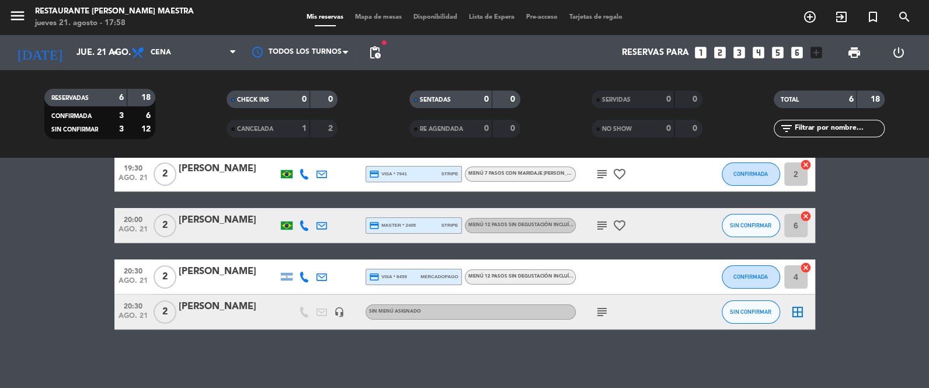
click at [227, 305] on div "[PERSON_NAME]" at bounding box center [228, 306] width 99 height 15
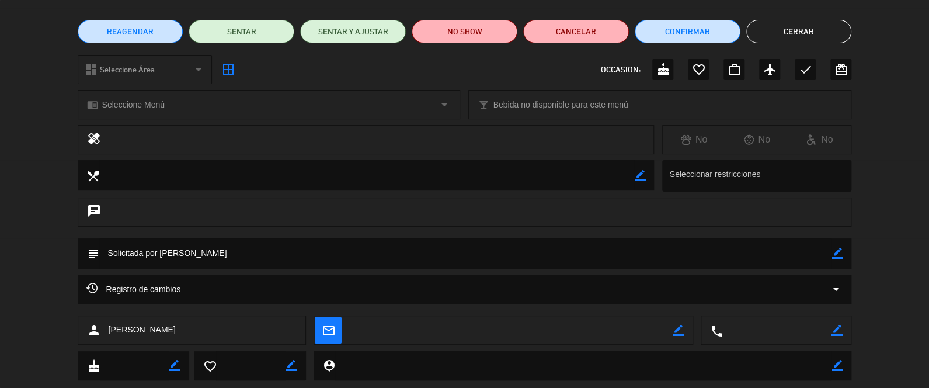
scroll to position [84, 0]
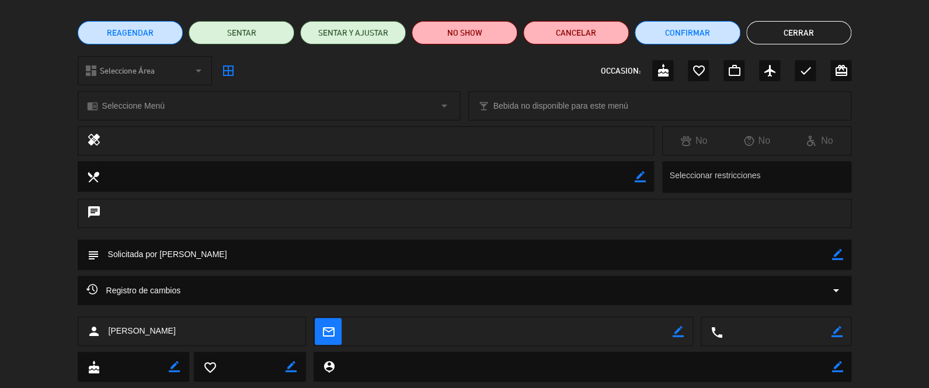
click at [446, 328] on textarea at bounding box center [511, 331] width 323 height 29
click at [679, 332] on icon "border_color" at bounding box center [678, 331] width 11 height 11
click at [553, 319] on textarea at bounding box center [511, 331] width 323 height 29
paste textarea "[EMAIL_ADDRESS][DOMAIN_NAME]"
type textarea "[EMAIL_ADDRESS][DOMAIN_NAME]"
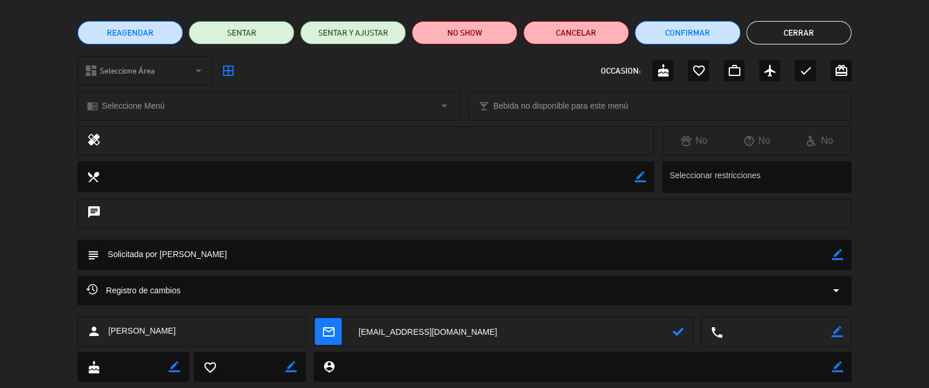
click at [681, 331] on icon at bounding box center [678, 331] width 11 height 11
click at [810, 32] on button "Cerrar" at bounding box center [800, 32] width 106 height 23
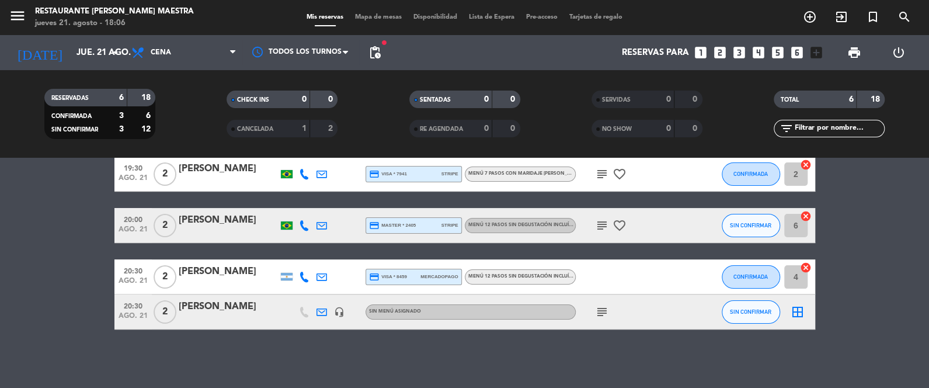
click at [320, 312] on icon at bounding box center [322, 312] width 11 height 11
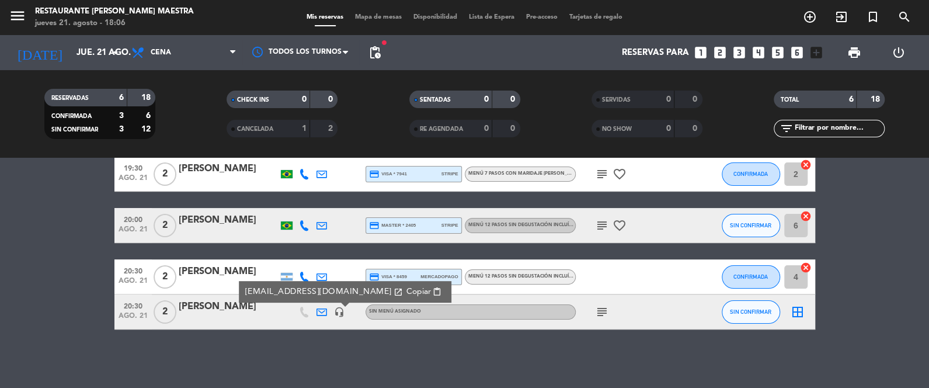
click at [340, 310] on icon "headset_mic" at bounding box center [339, 312] width 11 height 11
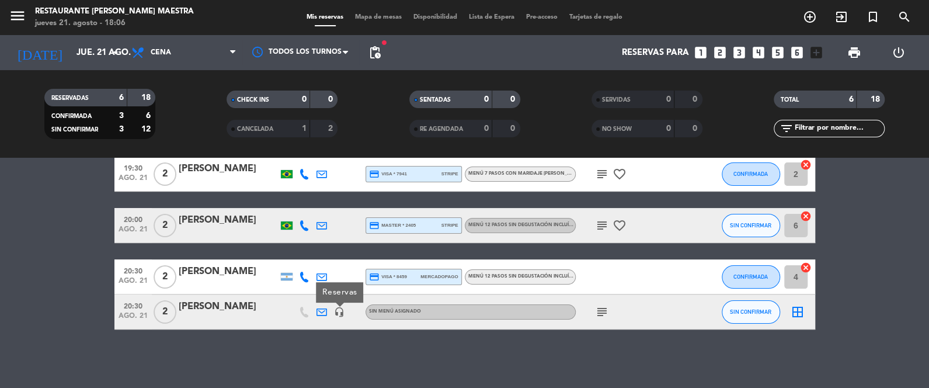
click at [592, 313] on div "subject" at bounding box center [628, 311] width 105 height 34
click at [601, 317] on icon "subject" at bounding box center [602, 312] width 14 height 14
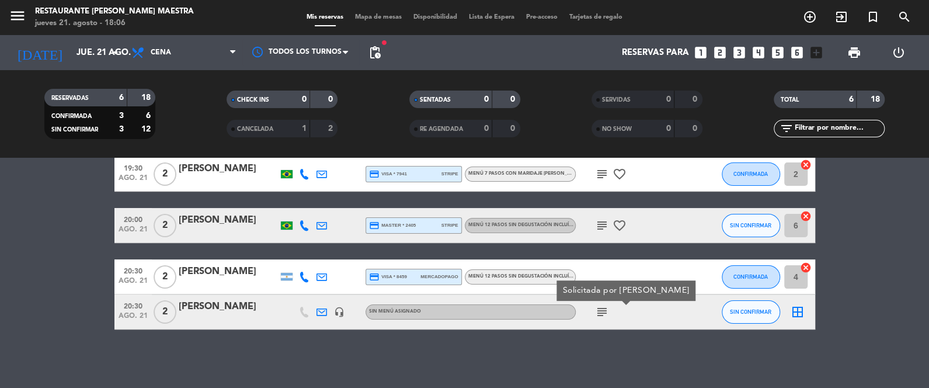
click at [611, 343] on div "No hay notas para este servicio. Haz clic para agregar una 19:30 ago. 21 8 AG: …" at bounding box center [464, 273] width 929 height 230
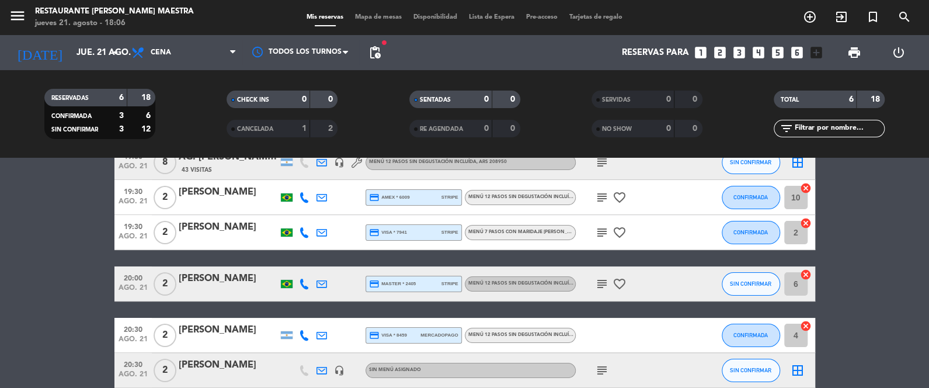
scroll to position [0, 0]
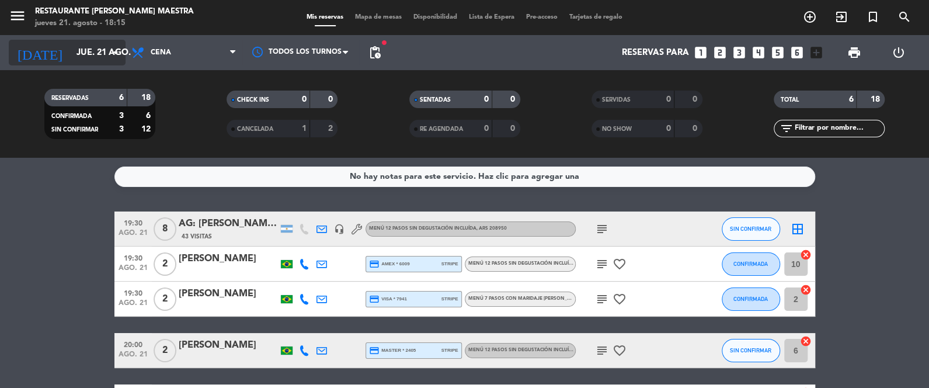
click at [104, 50] on input "jue. 21 ago." at bounding box center [127, 53] width 112 height 22
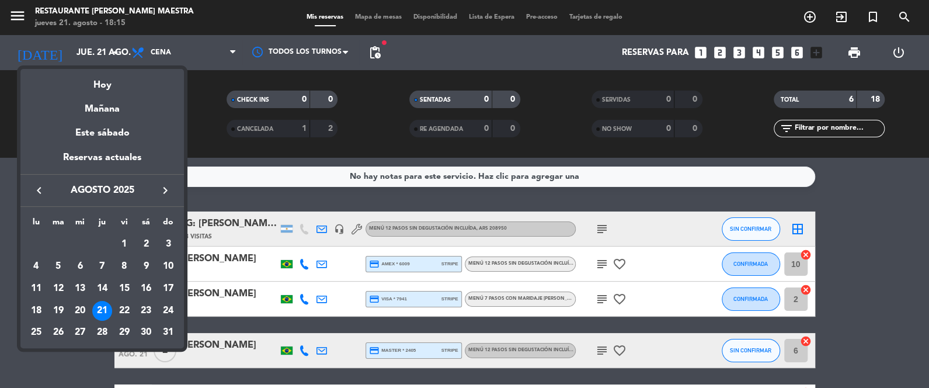
click at [165, 189] on icon "keyboard_arrow_right" at bounding box center [165, 190] width 14 height 14
click at [165, 188] on icon "keyboard_arrow_right" at bounding box center [165, 190] width 14 height 14
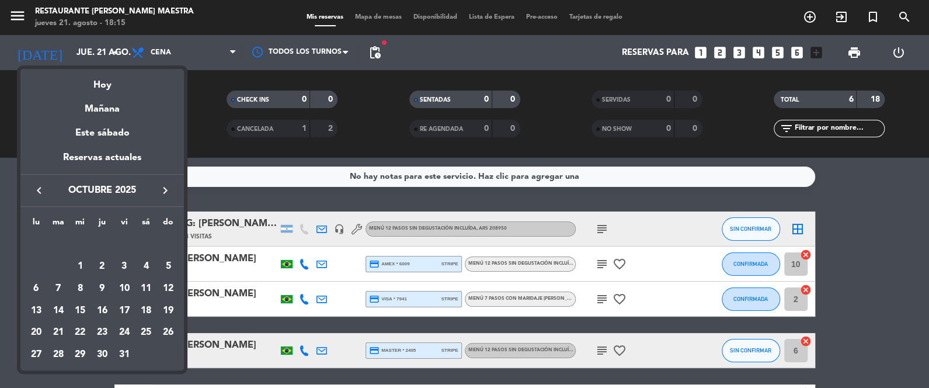
click at [168, 185] on icon "keyboard_arrow_right" at bounding box center [165, 190] width 14 height 14
click at [36, 290] on div "10" at bounding box center [36, 289] width 20 height 20
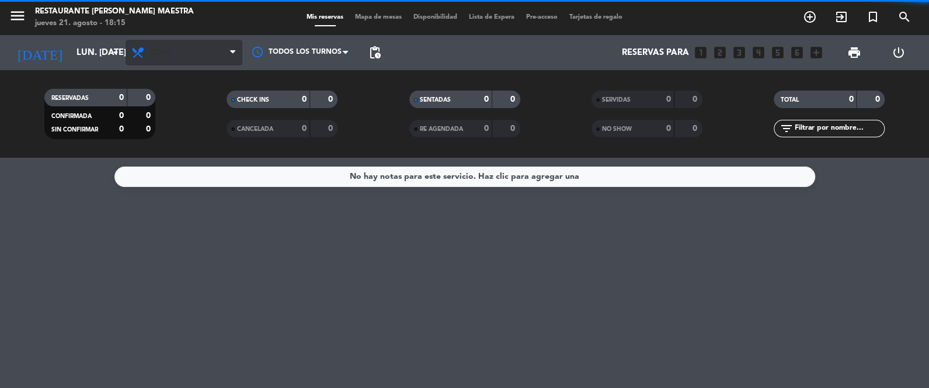
click at [176, 45] on span "Cena" at bounding box center [184, 53] width 117 height 26
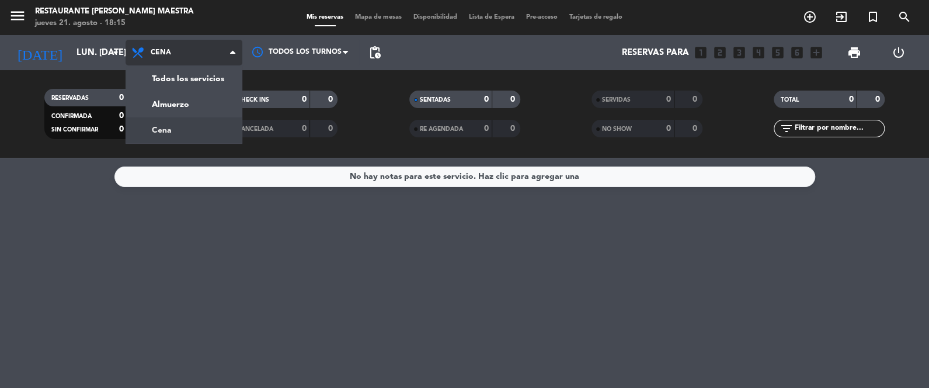
click at [202, 122] on div "menu Restaurante [PERSON_NAME] Maestra jueves 21. agosto - 18:15 Mis reservas M…" at bounding box center [464, 79] width 929 height 158
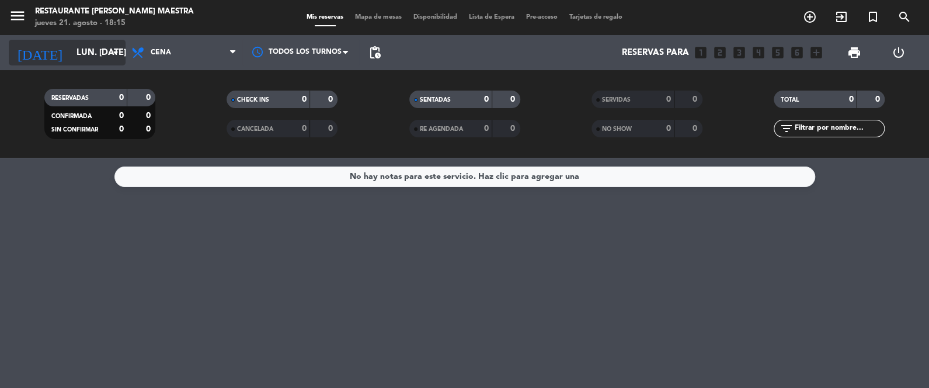
click at [81, 60] on input "lun. [DATE]" at bounding box center [127, 53] width 112 height 22
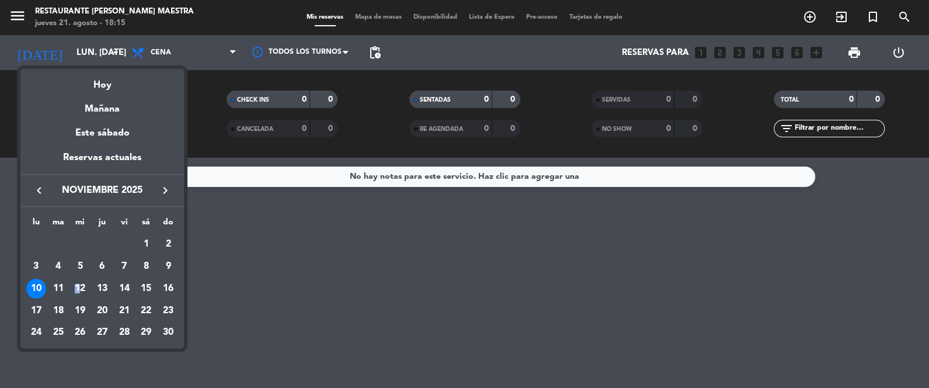
click at [78, 289] on div "12" at bounding box center [80, 289] width 20 height 20
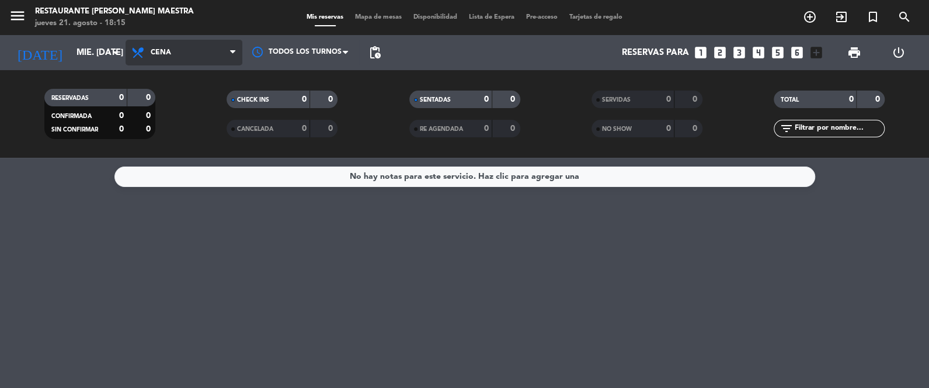
drag, startPoint x: 156, startPoint y: 54, endPoint x: 151, endPoint y: 61, distance: 9.2
click at [156, 54] on span "Cena" at bounding box center [161, 52] width 20 height 8
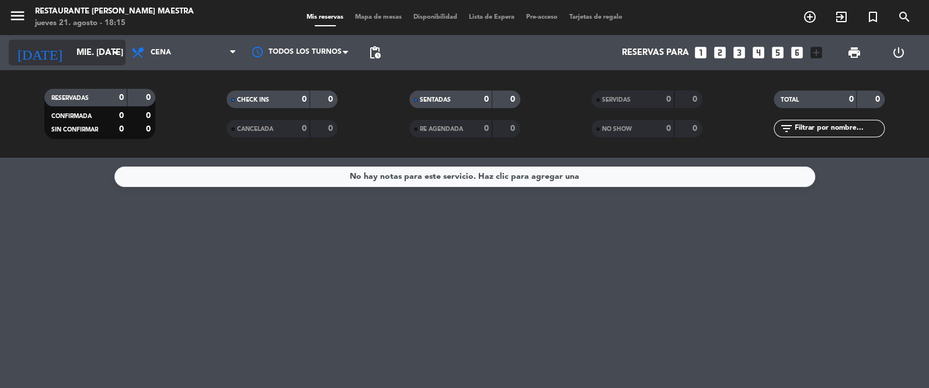
click at [71, 49] on input "mié. [DATE]" at bounding box center [127, 53] width 112 height 22
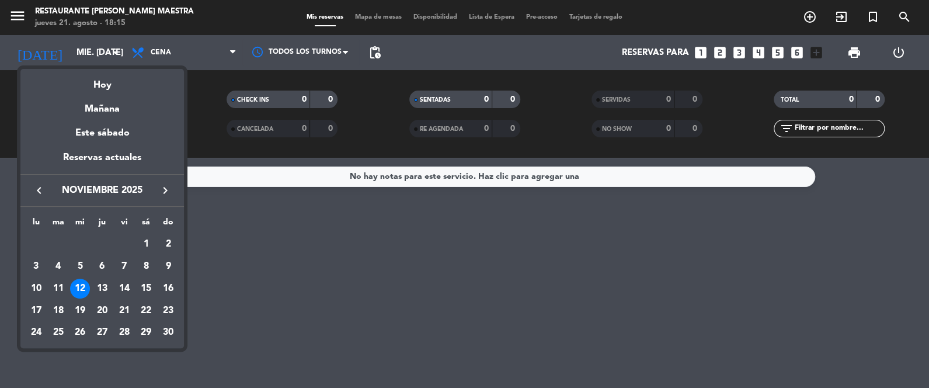
click at [105, 287] on div "13" at bounding box center [102, 289] width 20 height 20
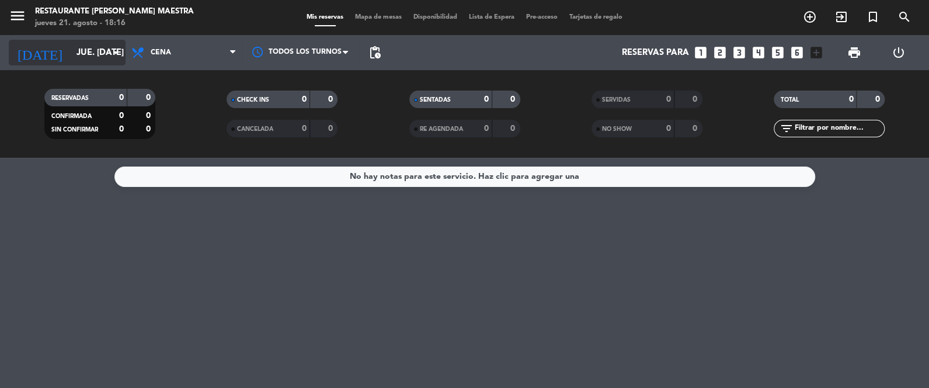
click at [111, 47] on icon "arrow_drop_down" at bounding box center [116, 53] width 14 height 14
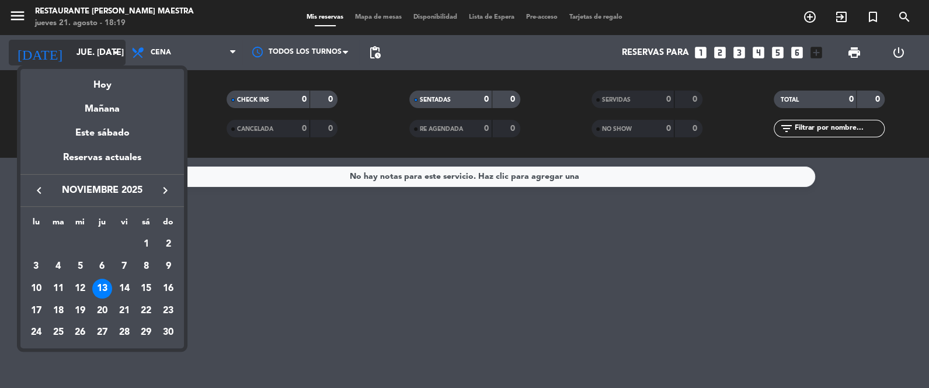
click at [96, 58] on div at bounding box center [464, 194] width 929 height 388
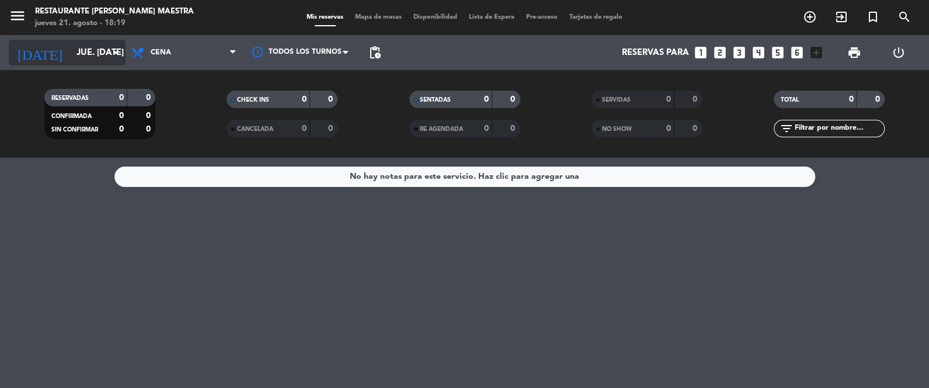
click at [98, 50] on input "jue. [DATE]" at bounding box center [127, 53] width 112 height 22
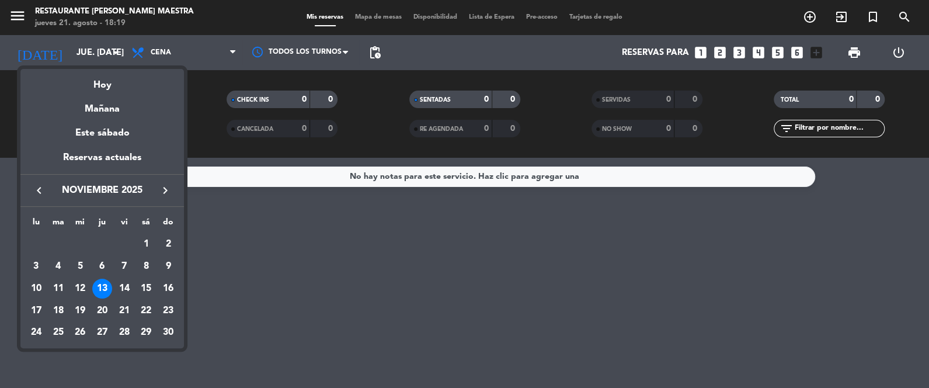
click at [36, 189] on icon "keyboard_arrow_left" at bounding box center [39, 190] width 14 height 14
drag, startPoint x: 99, startPoint y: 84, endPoint x: 102, endPoint y: 92, distance: 9.2
click at [99, 83] on div "Hoy" at bounding box center [102, 81] width 164 height 24
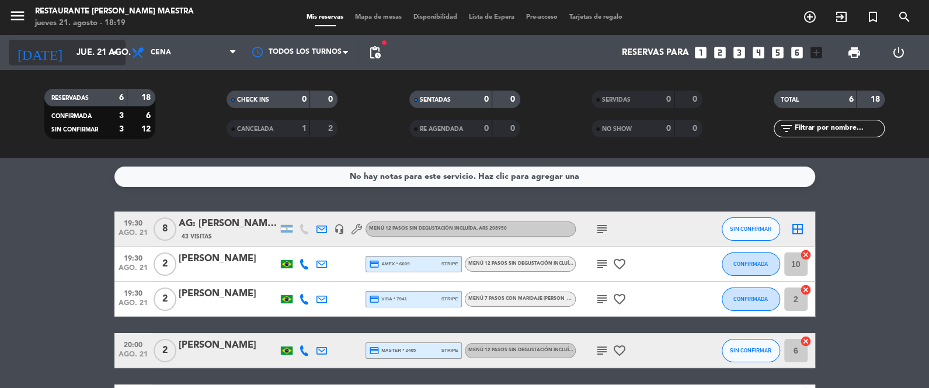
click at [103, 53] on input "jue. 21 ago." at bounding box center [127, 53] width 112 height 22
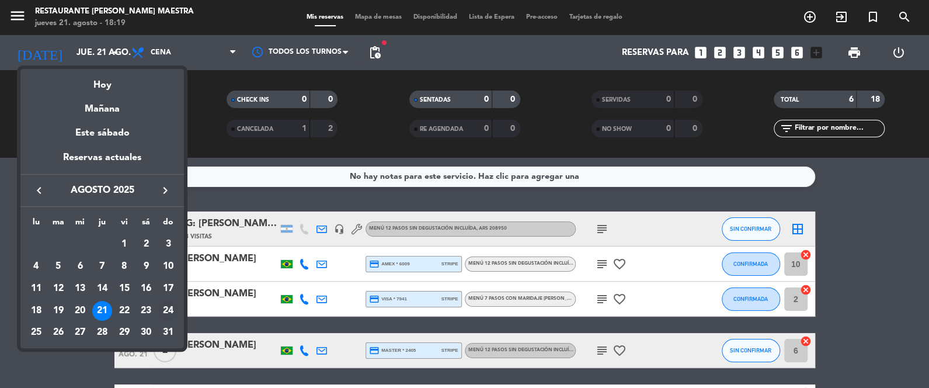
click at [165, 309] on div "24" at bounding box center [168, 311] width 20 height 20
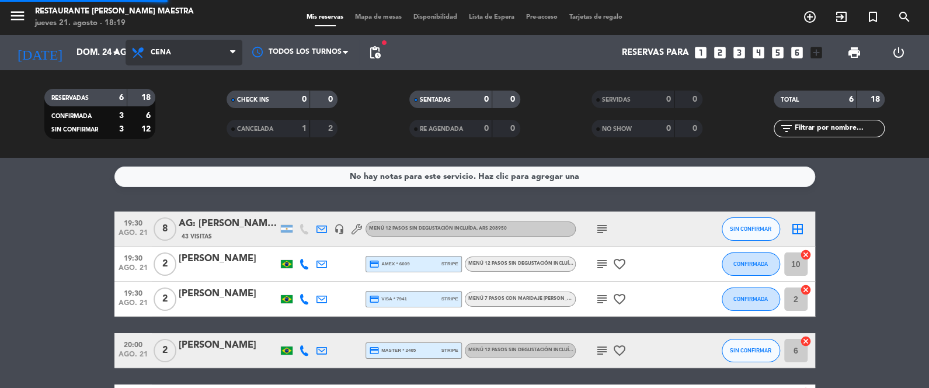
click at [159, 53] on span "Cena" at bounding box center [161, 52] width 20 height 8
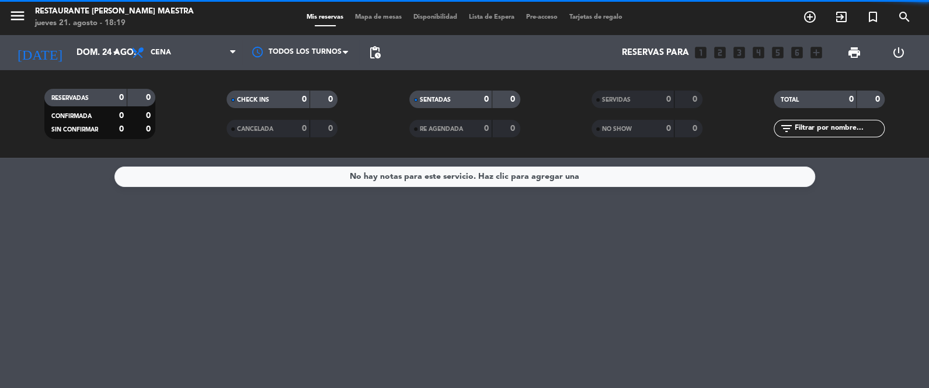
click at [165, 100] on filter-checkbox "RESERVADAS 0 0 CONFIRMADA 0 0 SIN CONFIRMAR 0 0" at bounding box center [100, 114] width 182 height 50
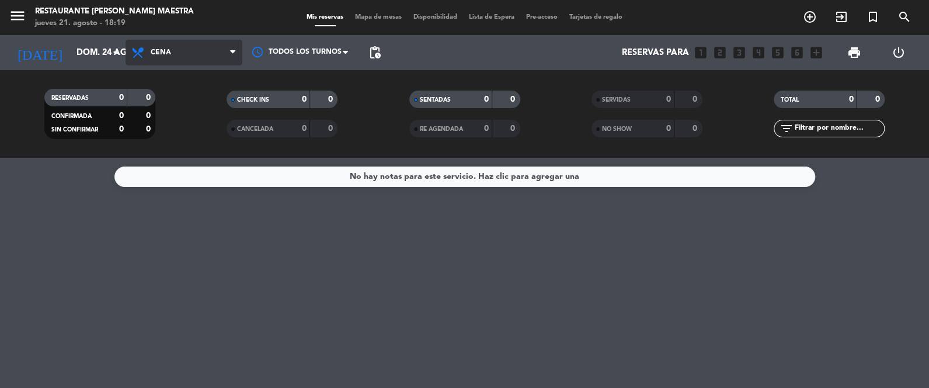
click at [173, 61] on span "Cena" at bounding box center [184, 53] width 117 height 26
click at [177, 105] on div "menu Restaurante [PERSON_NAME] Maestra jueves 21. agosto - 18:19 Mis reservas M…" at bounding box center [464, 79] width 929 height 158
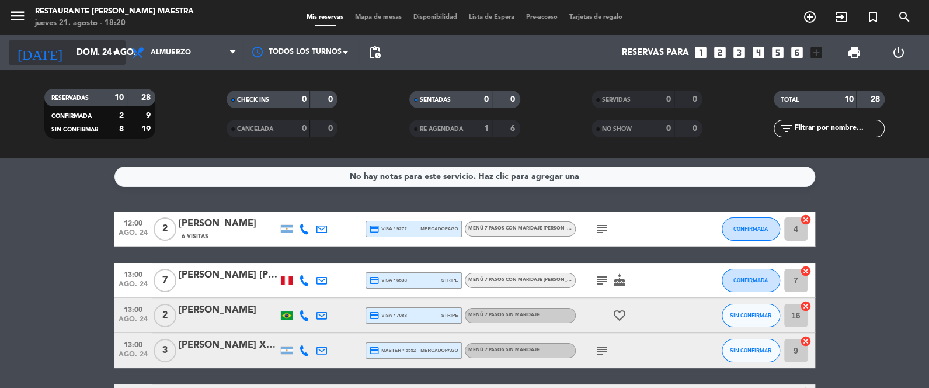
click at [85, 56] on input "dom. 24 ago." at bounding box center [127, 53] width 112 height 22
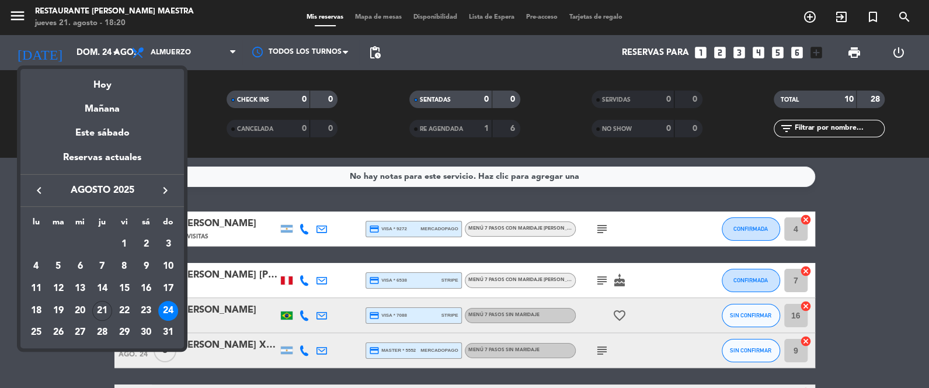
click at [151, 306] on div "23" at bounding box center [146, 311] width 20 height 20
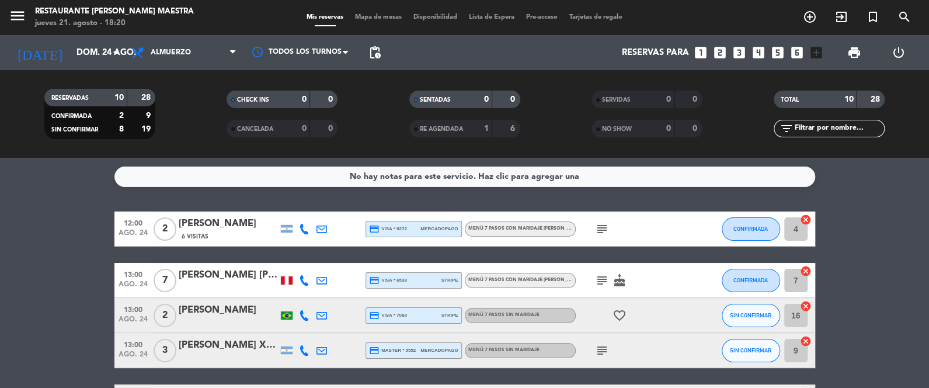
type input "sáb. 23 ago."
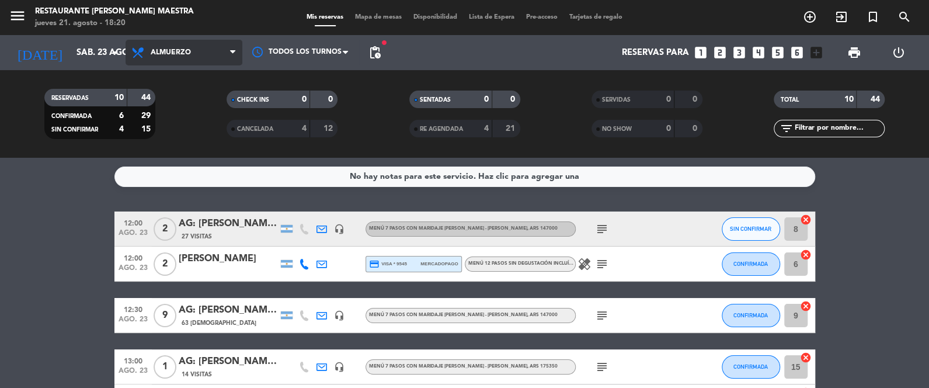
click at [199, 49] on span "Almuerzo" at bounding box center [184, 53] width 117 height 26
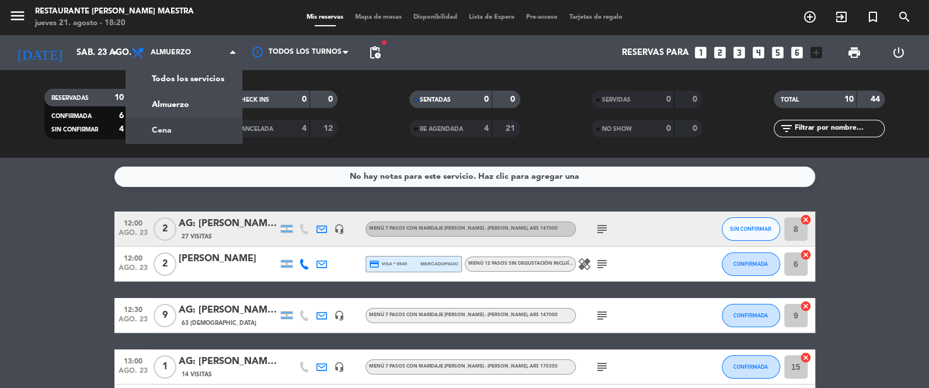
click at [199, 131] on div "menu Restaurante [PERSON_NAME] Maestra jueves 21. agosto - 18:20 Mis reservas M…" at bounding box center [464, 79] width 929 height 158
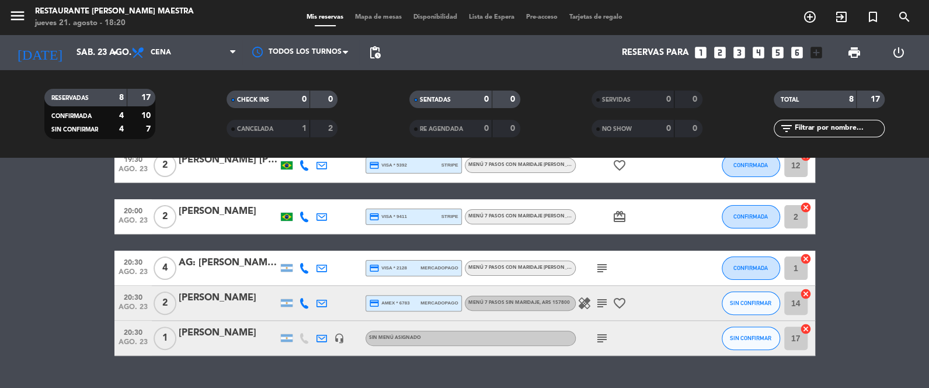
scroll to position [195, 0]
